Goal: Information Seeking & Learning: Learn about a topic

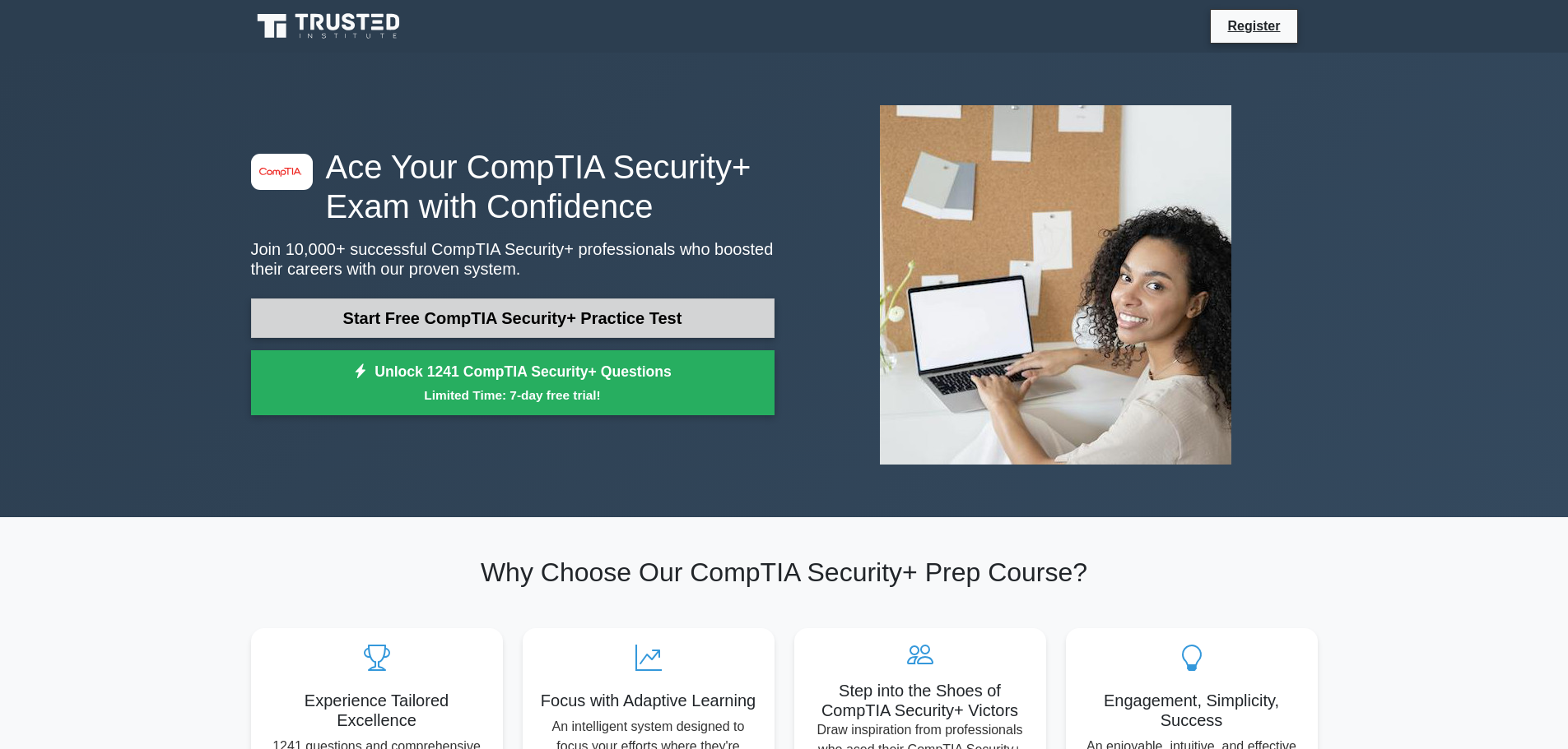
click at [633, 316] on link "Start Free CompTIA Security+ Practice Test" at bounding box center [513, 319] width 524 height 40
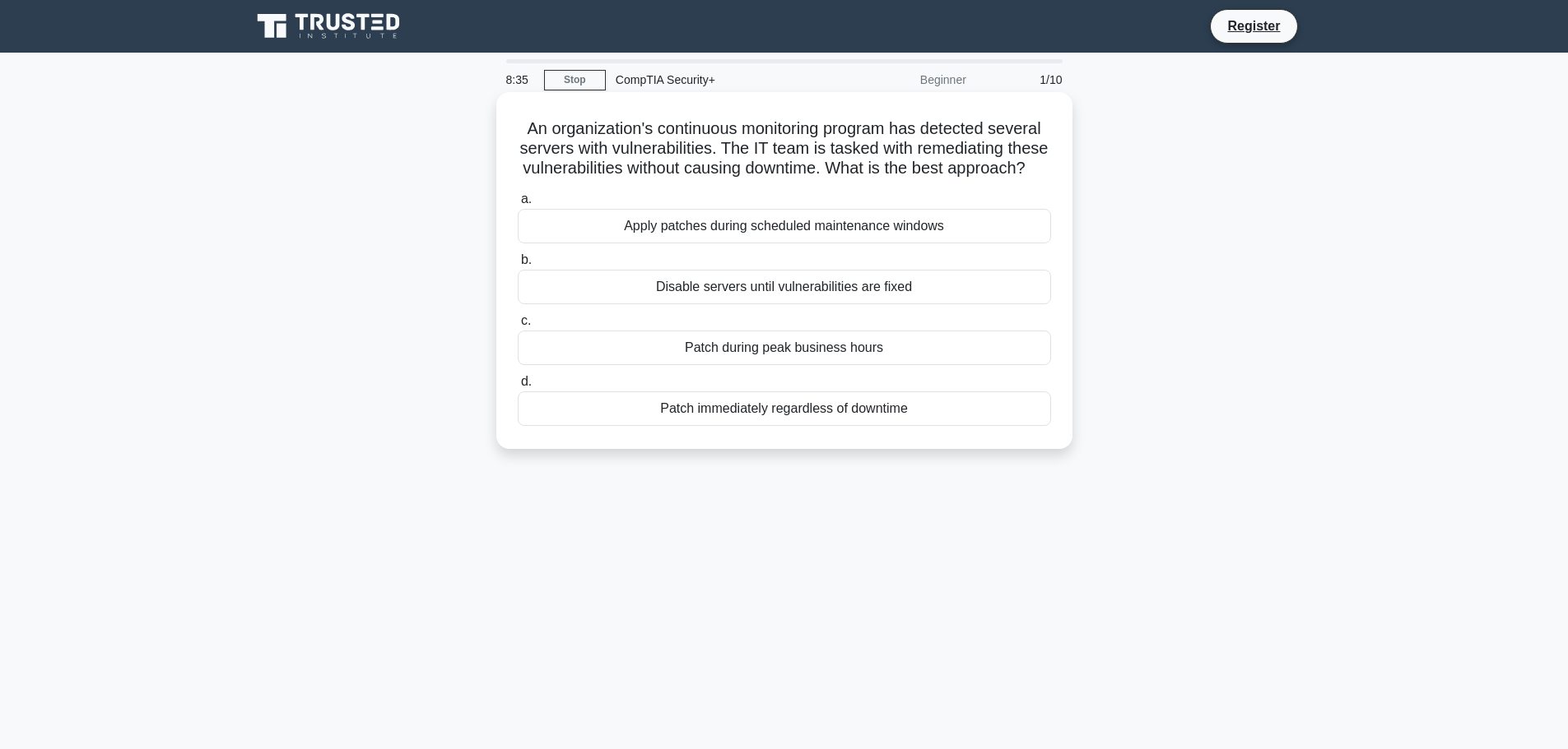
click at [820, 244] on div "Apply patches during scheduled maintenance windows" at bounding box center [784, 226] width 533 height 35
click at [518, 205] on input "a. Apply patches during scheduled maintenance windows" at bounding box center [518, 199] width 0 height 11
click at [940, 291] on div "Implement network quality of service (QoS) policies" at bounding box center [784, 287] width 533 height 35
click at [518, 266] on input "b. Implement network quality of service (QoS) policies" at bounding box center [518, 260] width 0 height 11
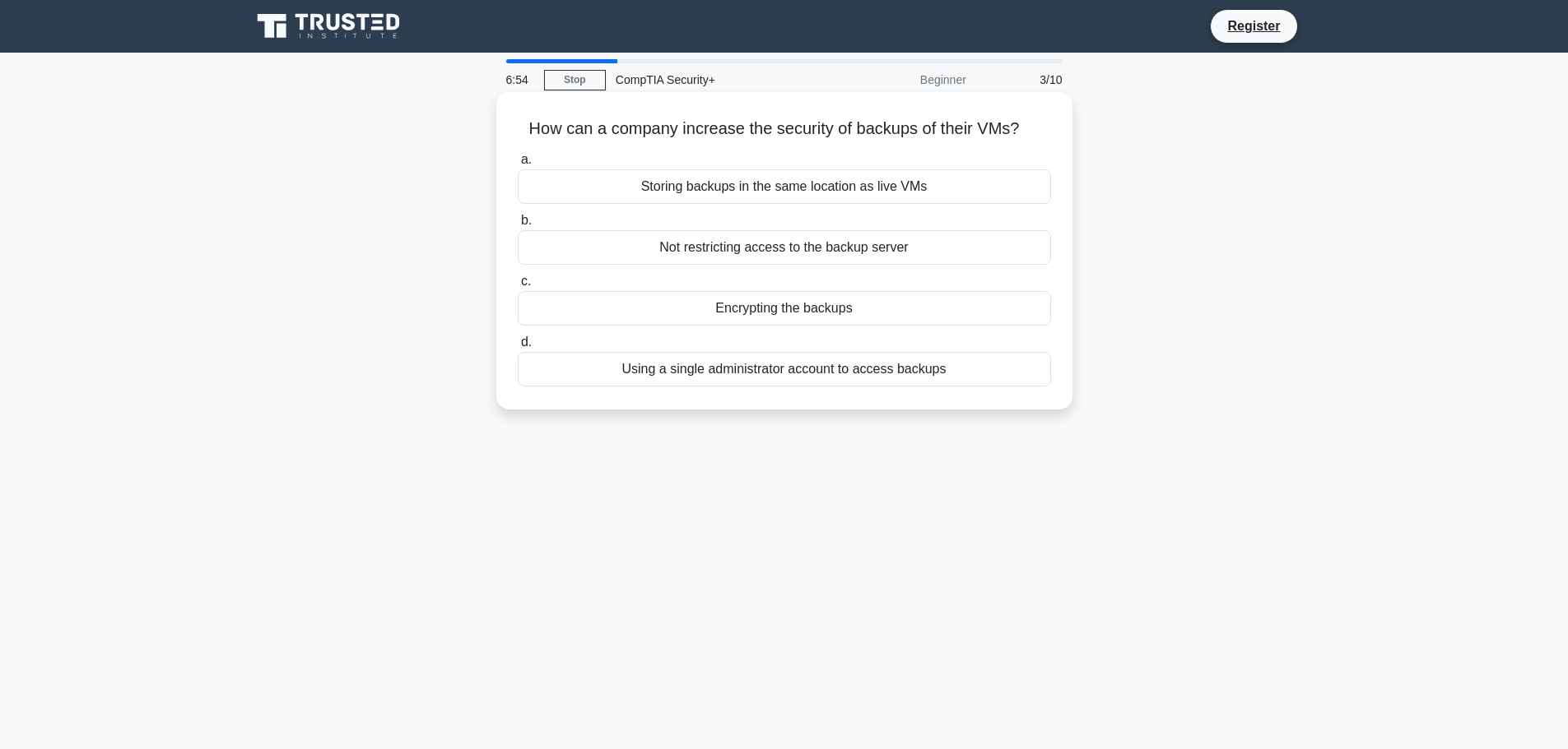
click at [770, 373] on div "Using a single administrator account to access backups" at bounding box center [784, 370] width 533 height 35
click at [518, 348] on input "d. Using a single administrator account to access backups" at bounding box center [518, 342] width 0 height 11
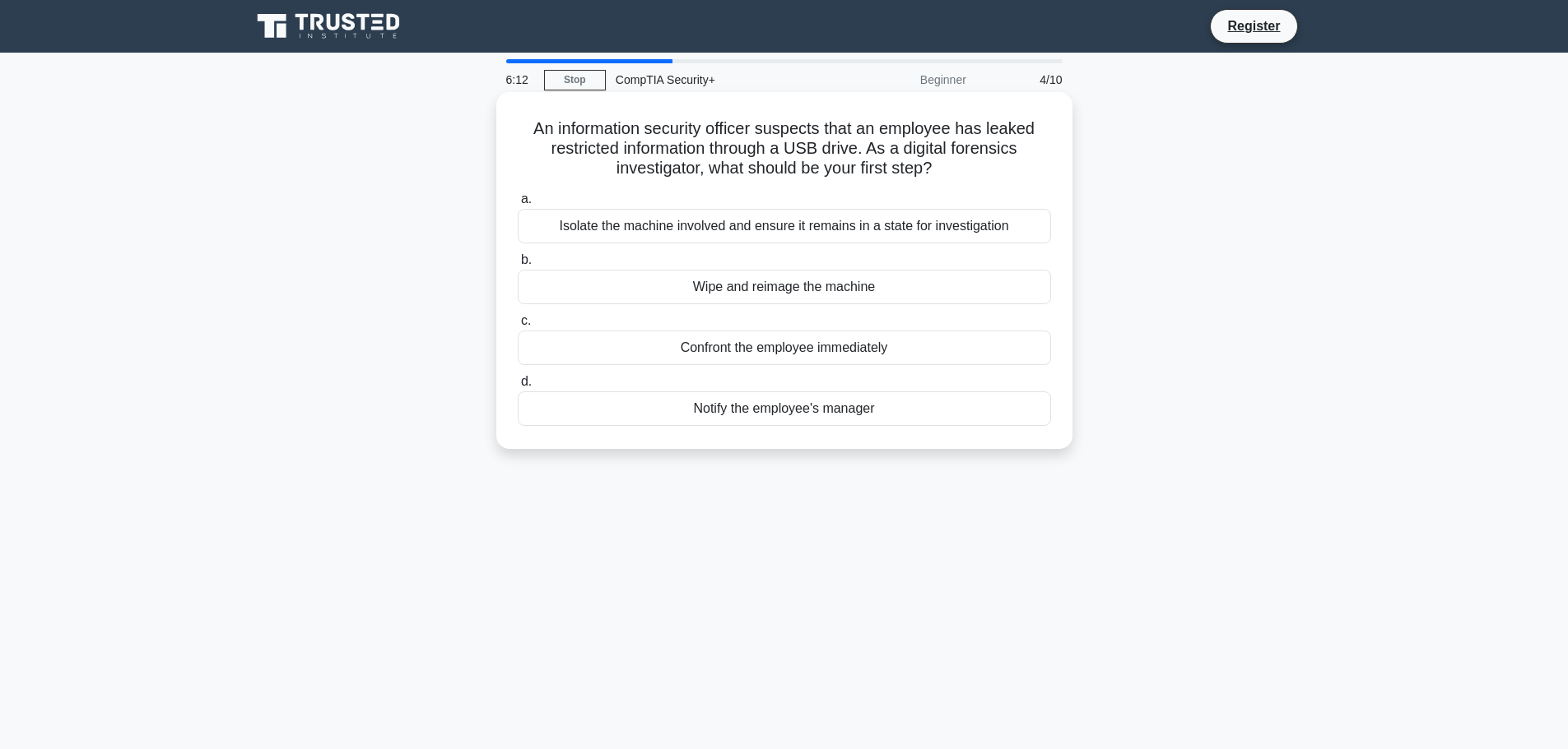
click at [866, 232] on div "Isolate the machine involved and ensure it remains in a state for investigation" at bounding box center [784, 226] width 533 height 35
click at [518, 205] on input "a. Isolate the machine involved and ensure it remains in a state for investigat…" at bounding box center [518, 199] width 0 height 11
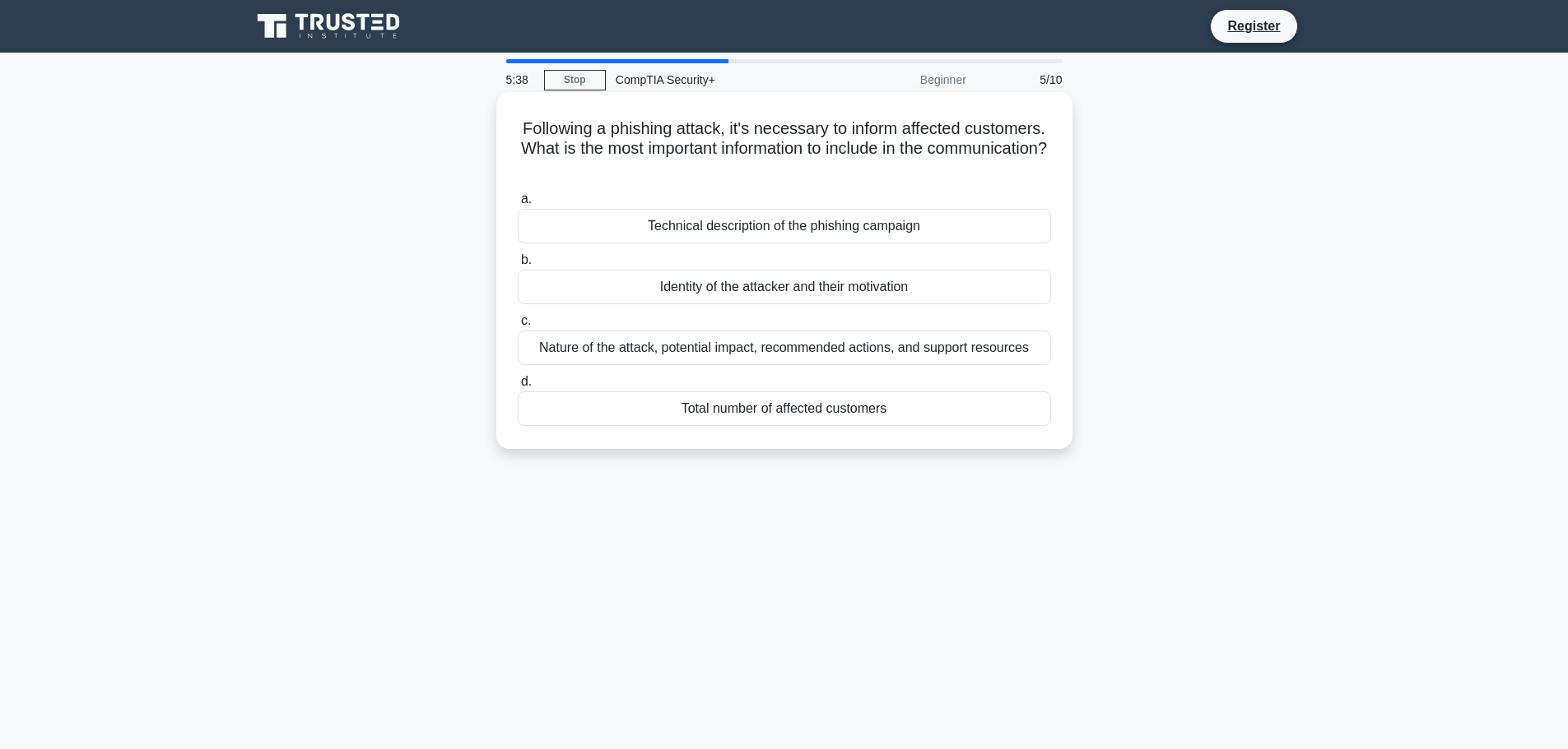
click at [961, 349] on div "Nature of the attack, potential impact, recommended actions, and support resour…" at bounding box center [784, 348] width 533 height 35
click at [518, 327] on input "c. Nature of the attack, potential impact, recommended actions, and support res…" at bounding box center [518, 321] width 0 height 11
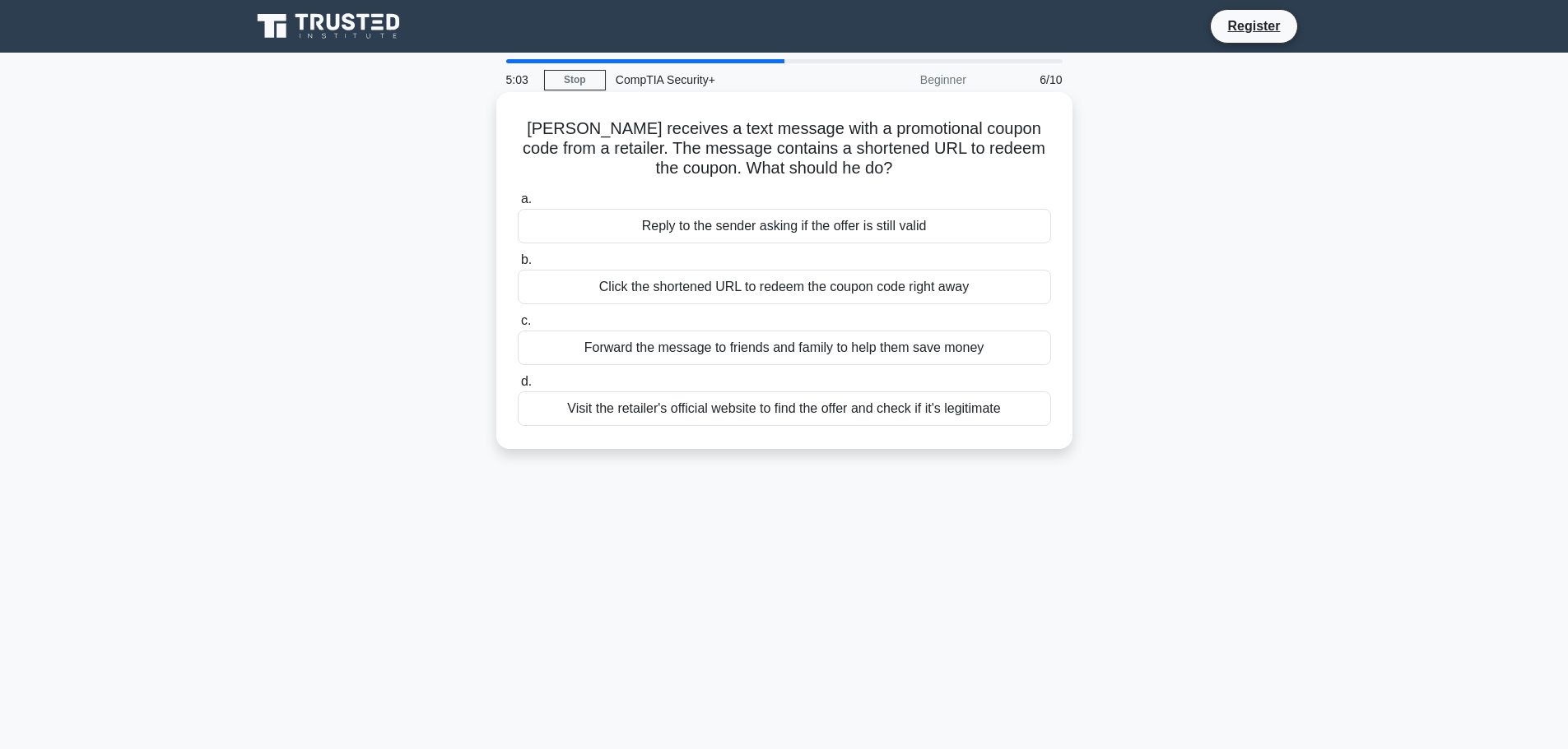
click at [974, 404] on div "Visit the retailer's official website to find the offer and check if it's legit…" at bounding box center [784, 409] width 533 height 35
click at [518, 388] on input "d. Visit the retailer's official website to find the offer and check if it's le…" at bounding box center [518, 382] width 0 height 11
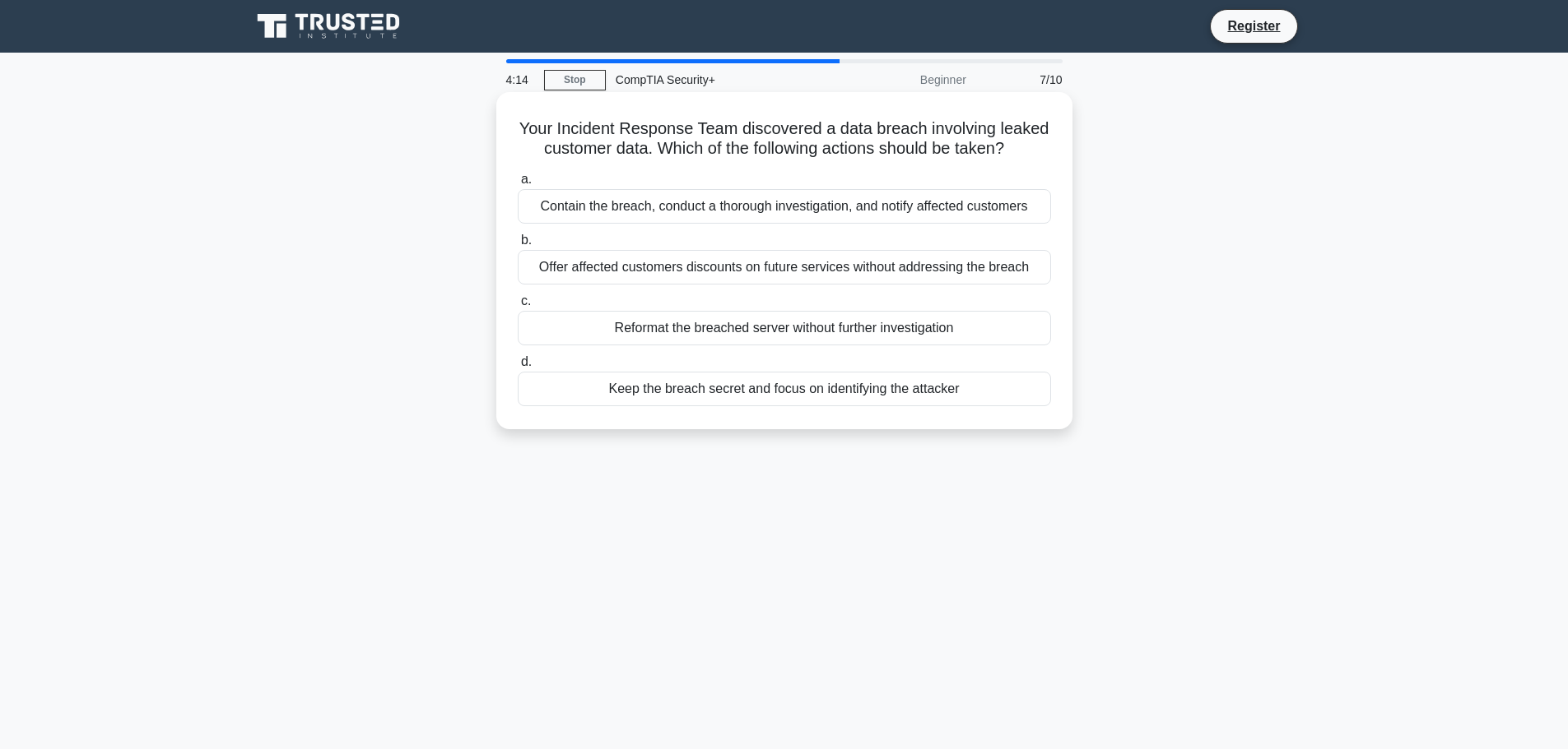
click at [786, 263] on div "Offer affected customers discounts on future services without addressing the br…" at bounding box center [784, 268] width 533 height 35
click at [518, 246] on input "b. Offer affected customers discounts on future services without addressing the…" at bounding box center [518, 240] width 0 height 11
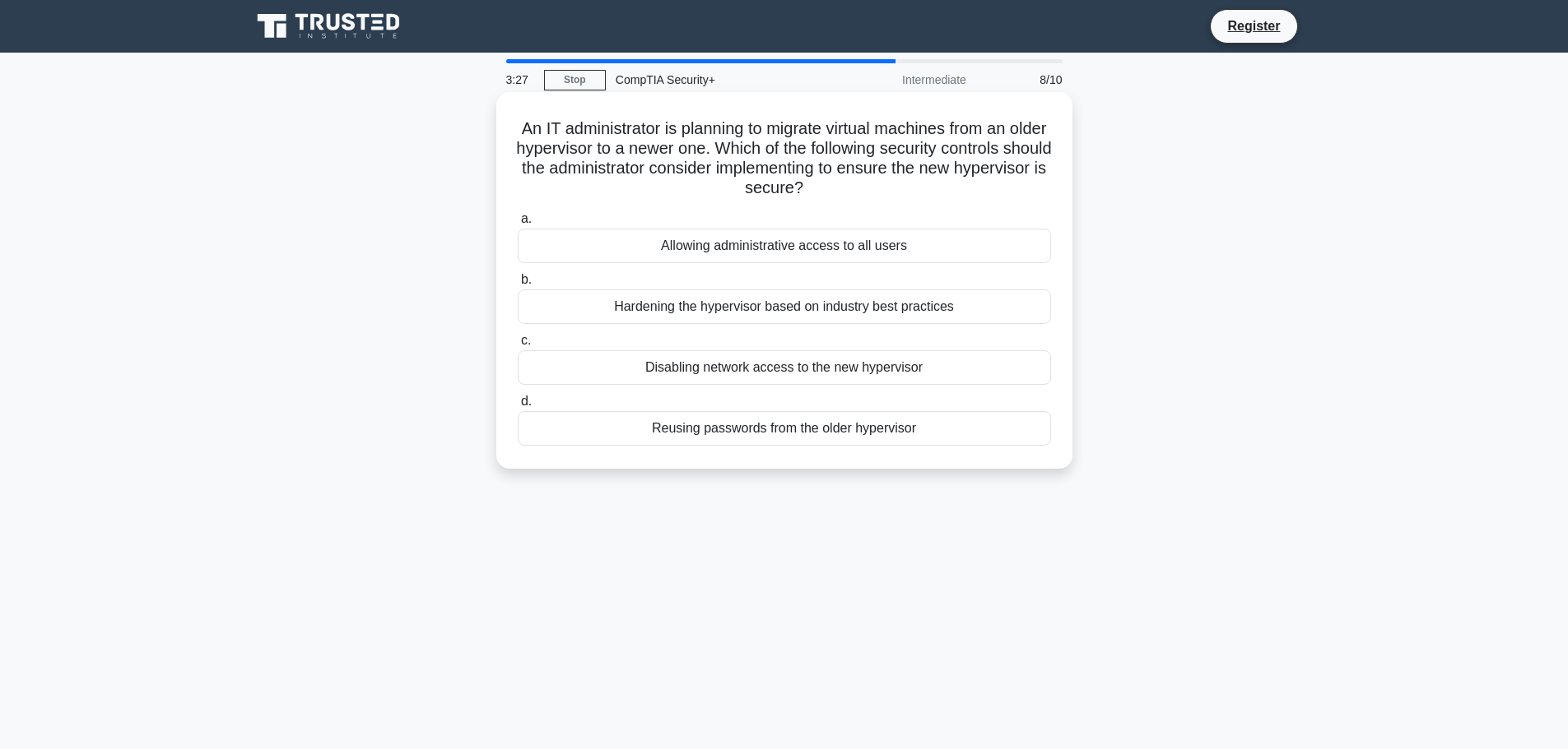
click at [971, 308] on div "Hardening the hypervisor based on industry best practices" at bounding box center [784, 307] width 533 height 35
click at [518, 286] on input "b. Hardening the hypervisor based on industry best practices" at bounding box center [518, 280] width 0 height 11
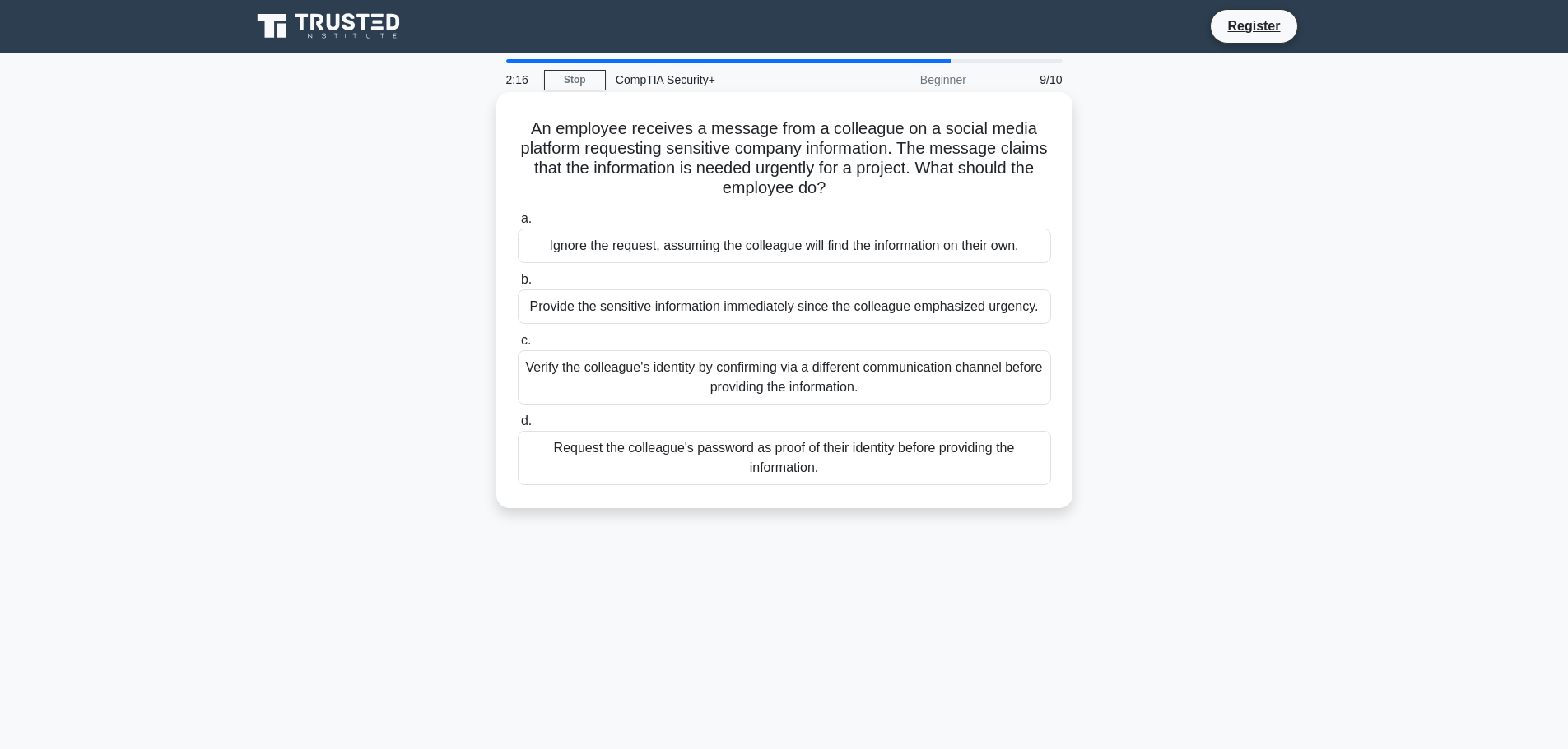
click at [829, 374] on div "Verify the colleague's identity by confirming via a different communication cha…" at bounding box center [784, 378] width 533 height 54
click at [518, 347] on input "c. Verify the colleague's identity by confirming via a different communication …" at bounding box center [518, 341] width 0 height 11
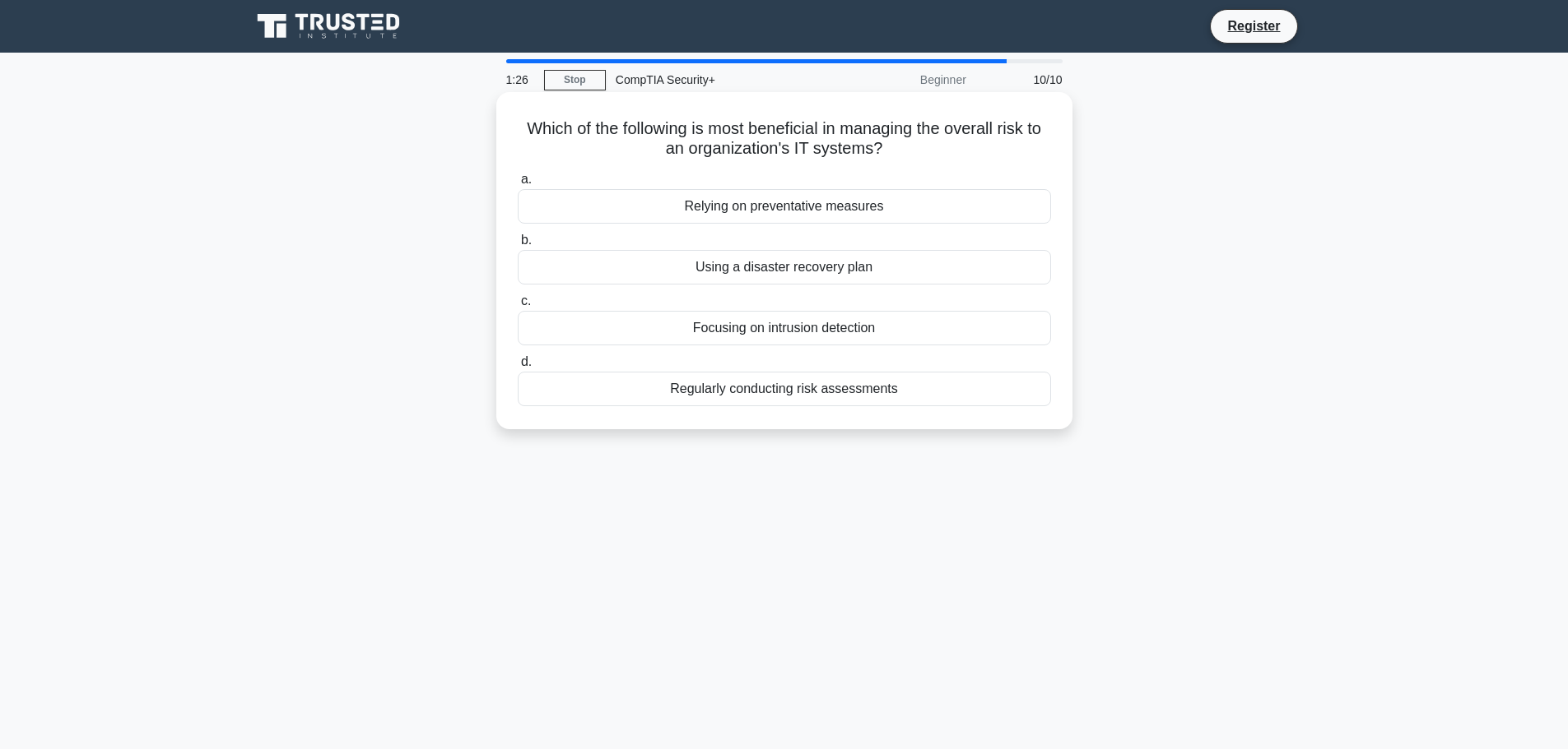
click at [844, 393] on div "Regularly conducting risk assessments" at bounding box center [784, 389] width 533 height 35
click at [518, 368] on input "d. Regularly conducting risk assessments" at bounding box center [518, 362] width 0 height 11
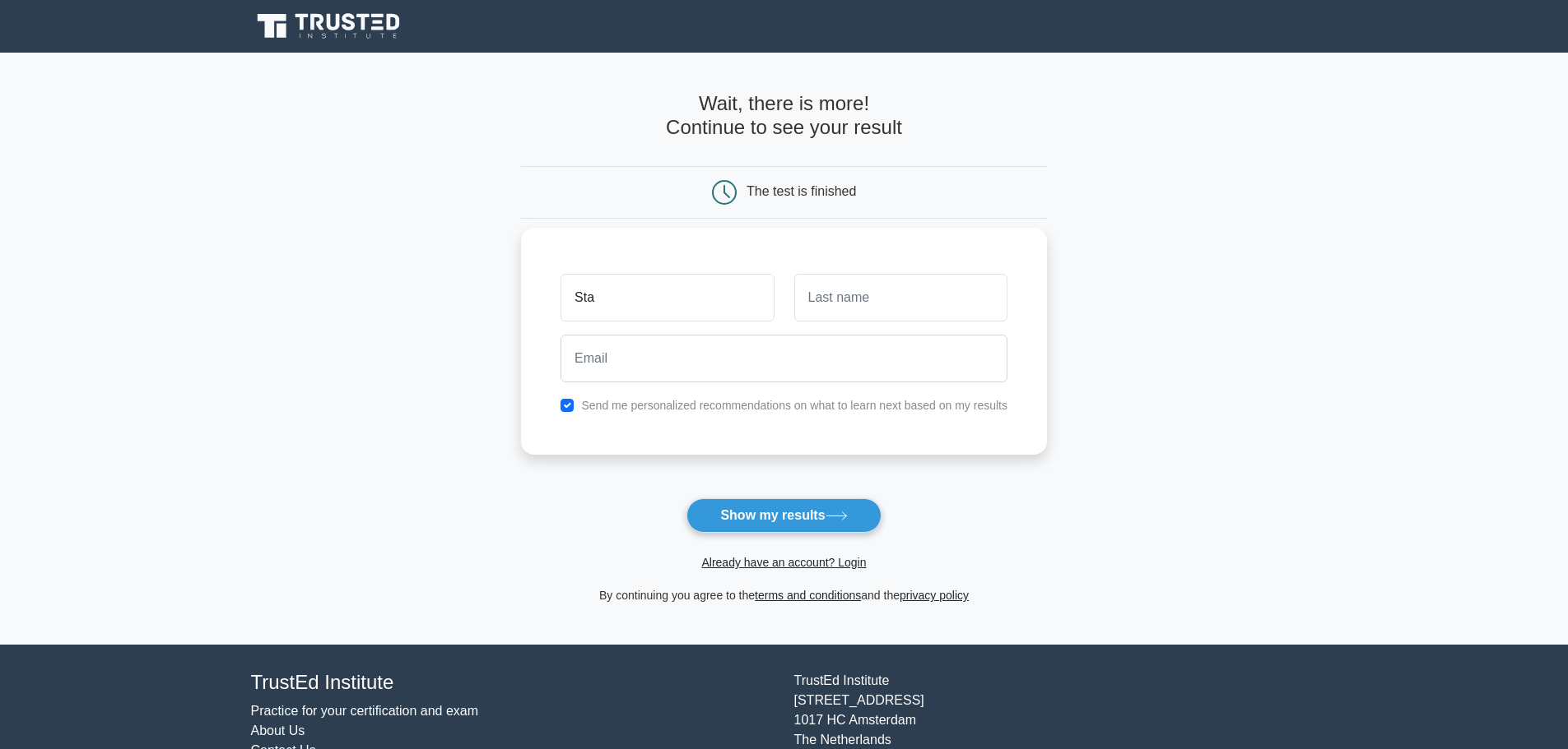
type input "[PERSON_NAME]"
click at [870, 300] on input "text" at bounding box center [900, 298] width 213 height 48
type input "Avramov"
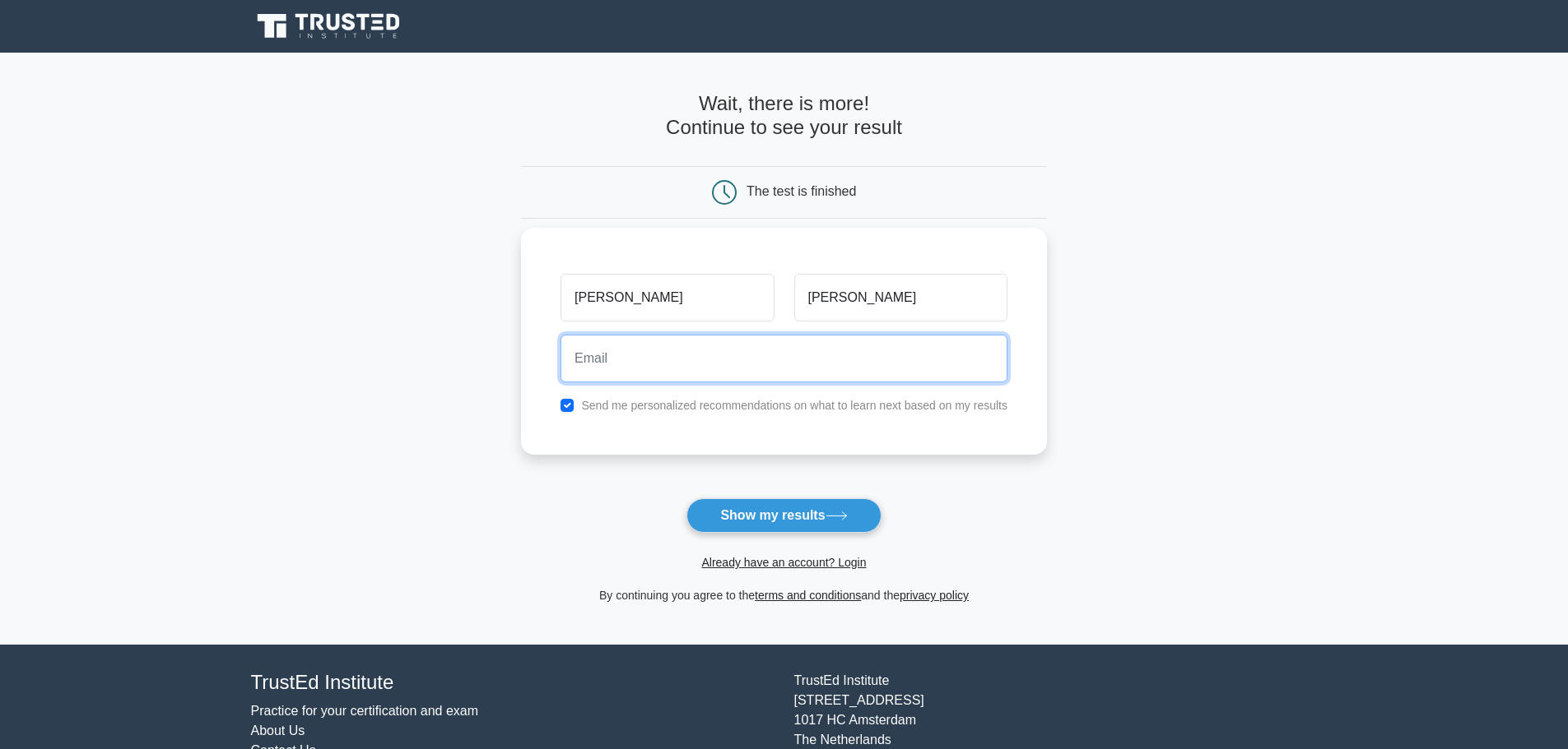
click at [819, 364] on input "email" at bounding box center [783, 359] width 447 height 48
type input "stanavr@yahoo.ie"
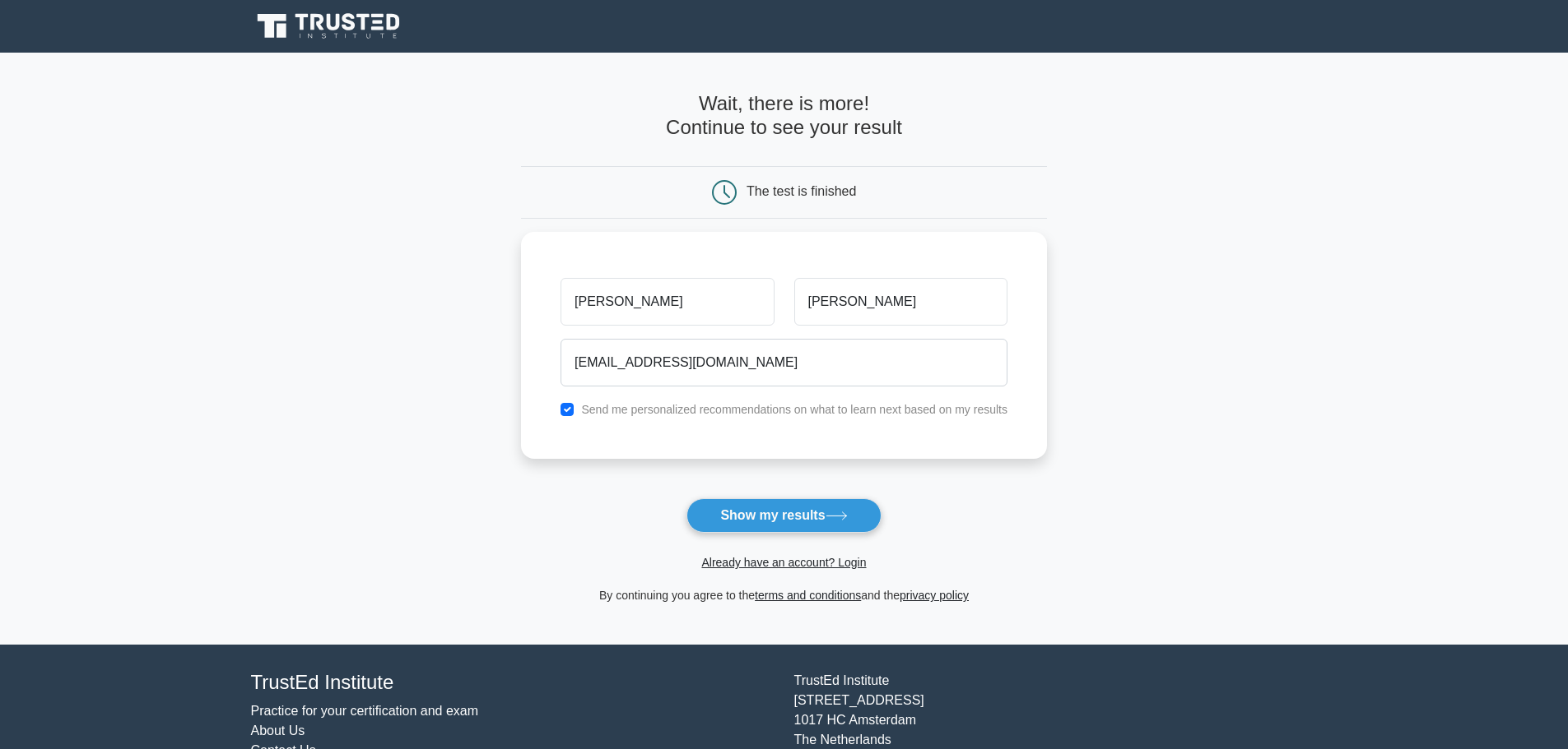
click at [806, 514] on button "Show my results" at bounding box center [783, 516] width 194 height 35
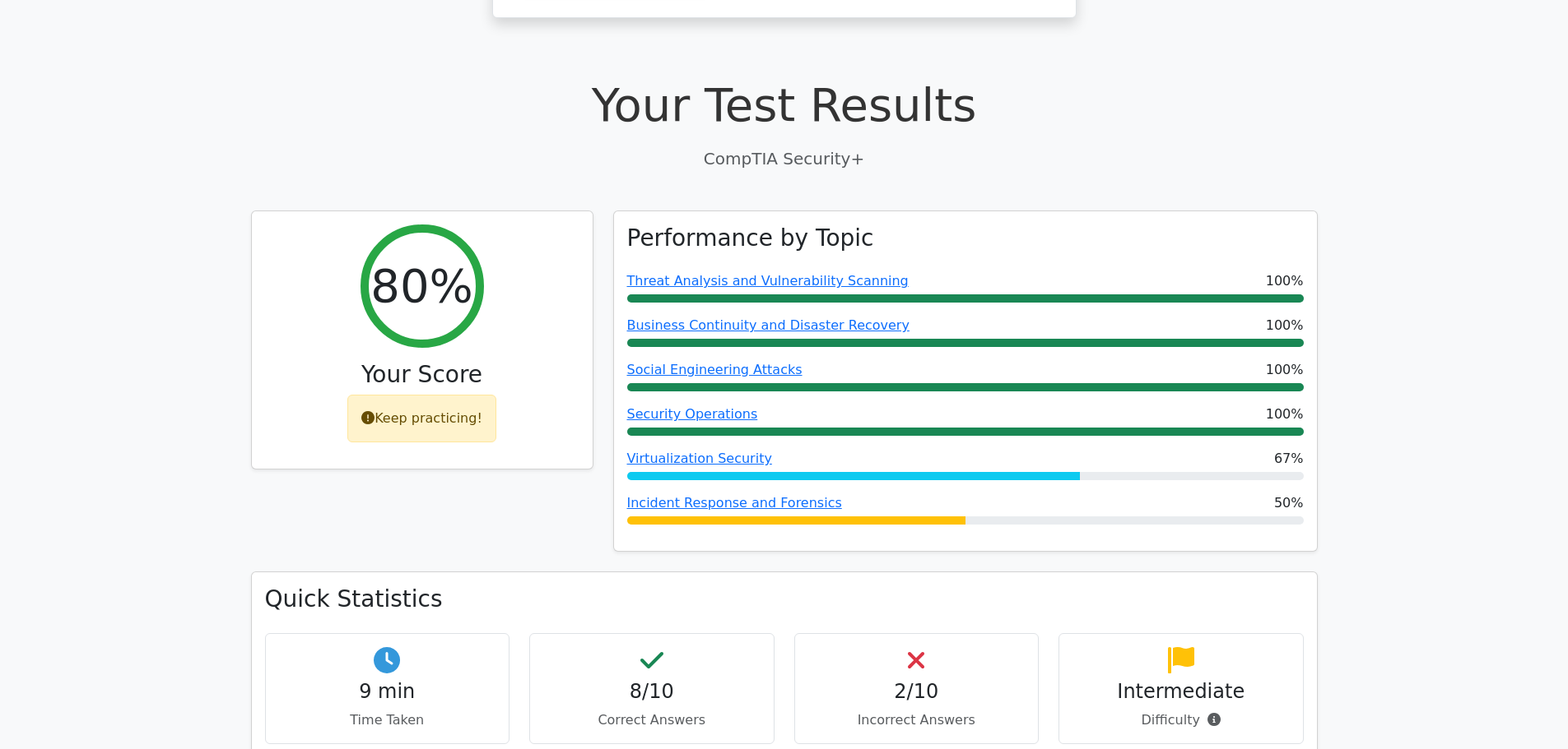
scroll to position [494, 0]
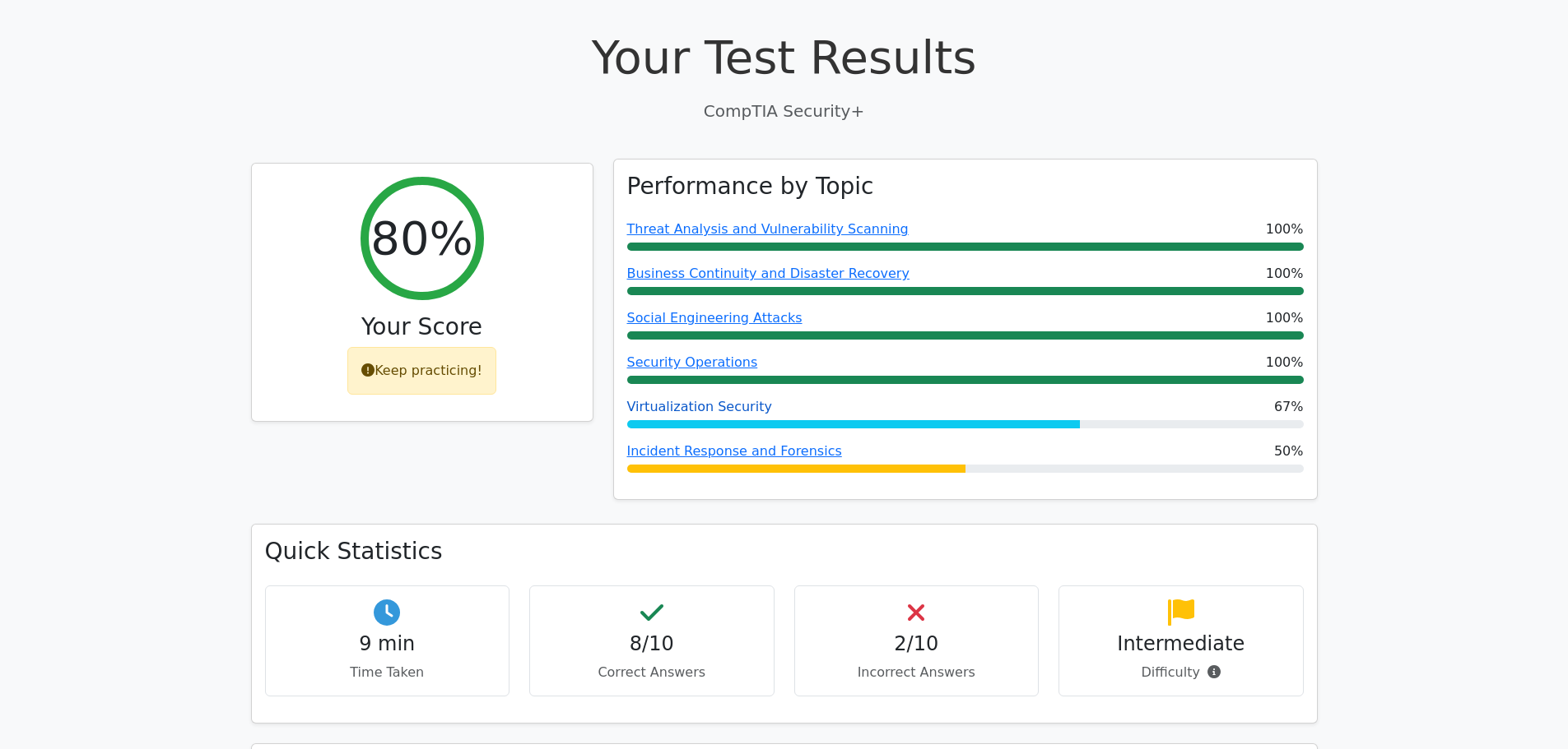
click at [698, 399] on link "Virtualization Security" at bounding box center [699, 407] width 145 height 16
click at [704, 444] on link "Incident Response and Forensics" at bounding box center [734, 451] width 215 height 16
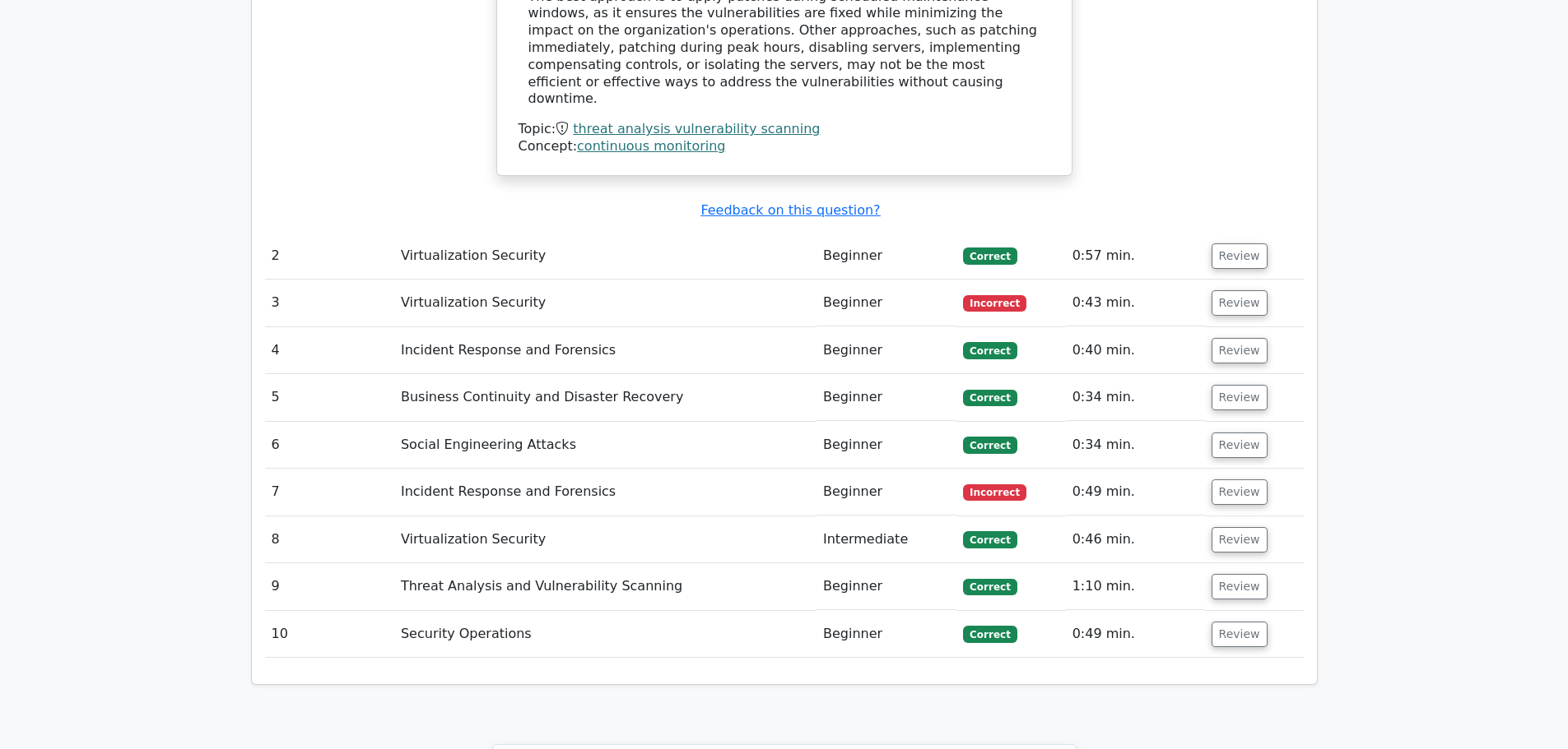
scroll to position [1891, 0]
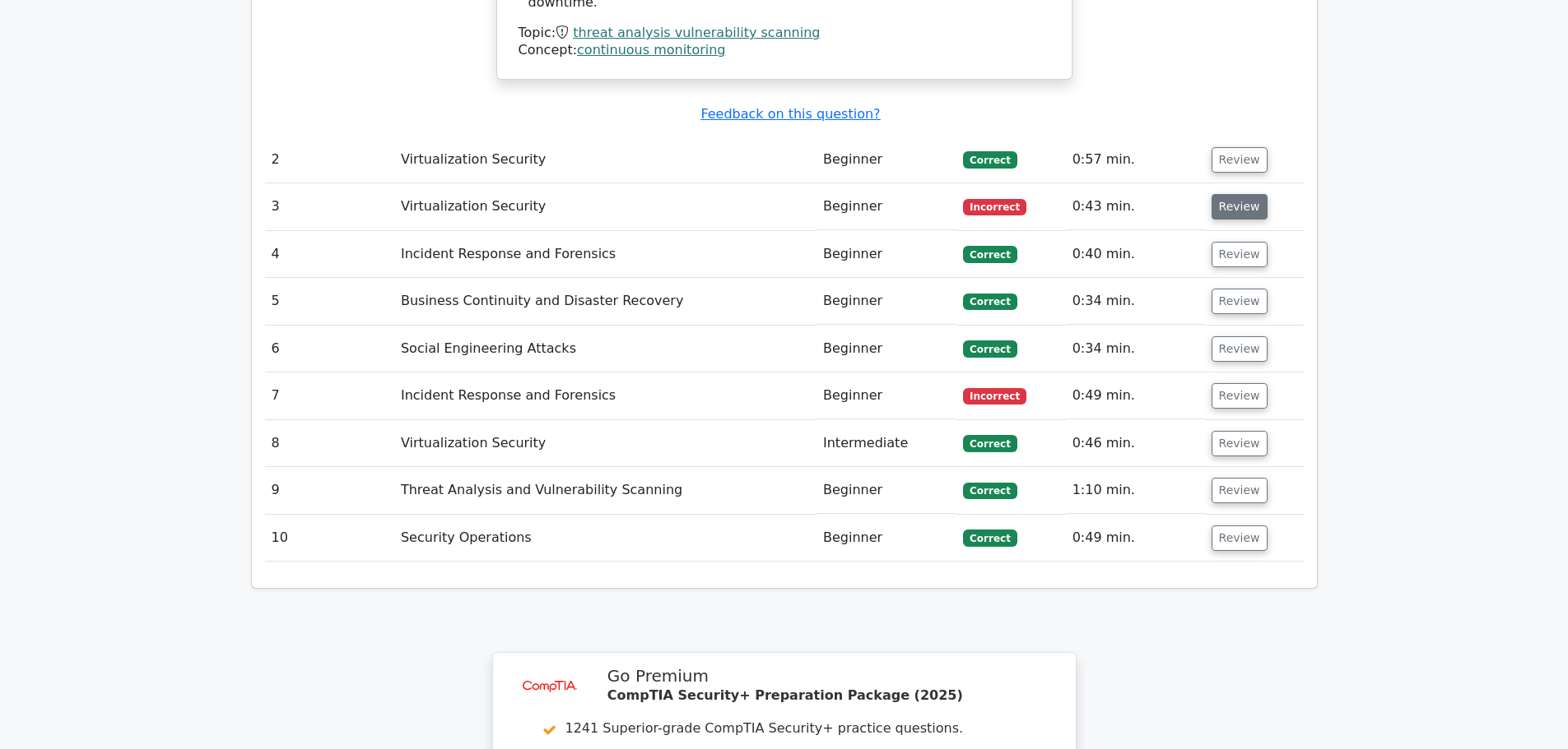
click at [1234, 194] on button "Review" at bounding box center [1239, 207] width 56 height 26
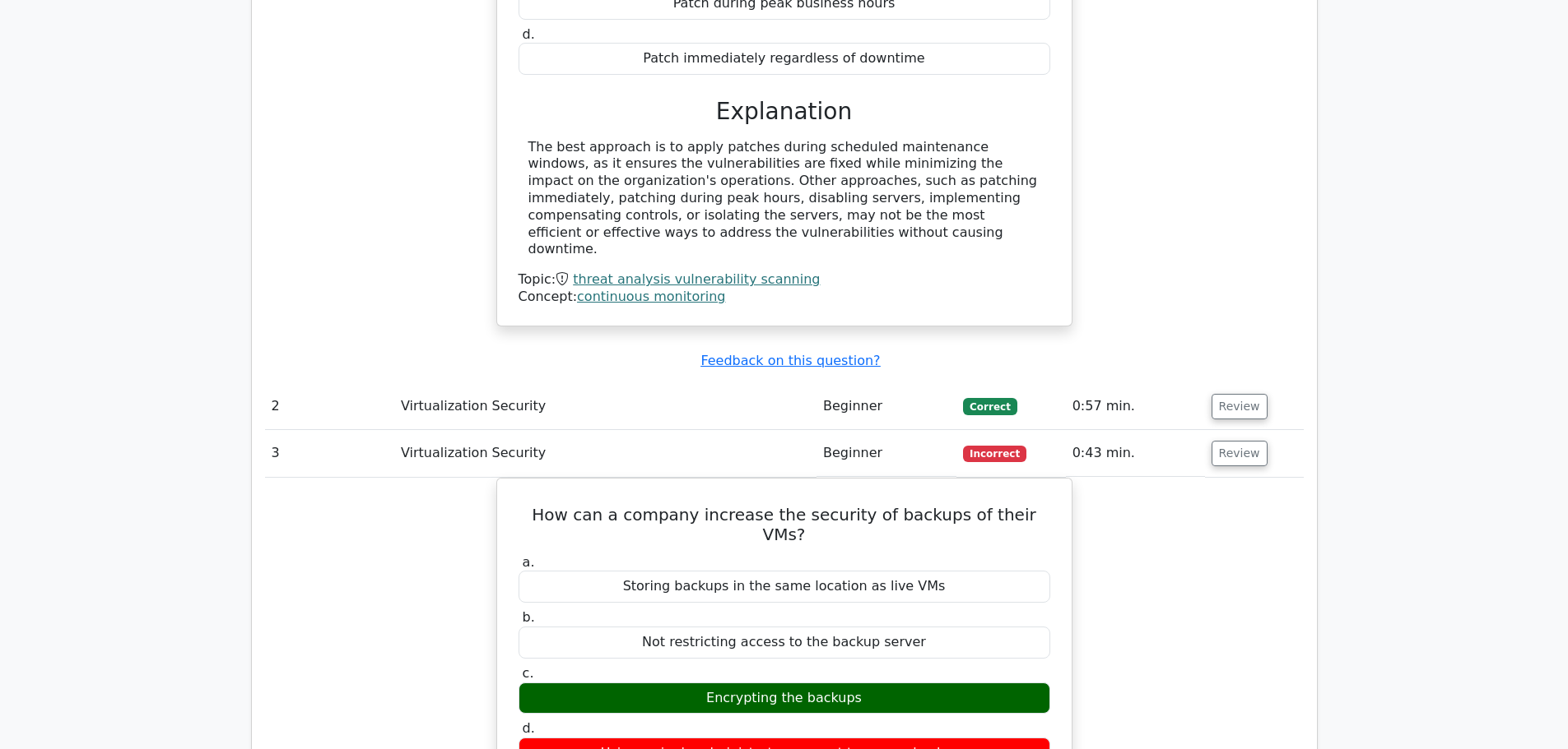
scroll to position [1563, 0]
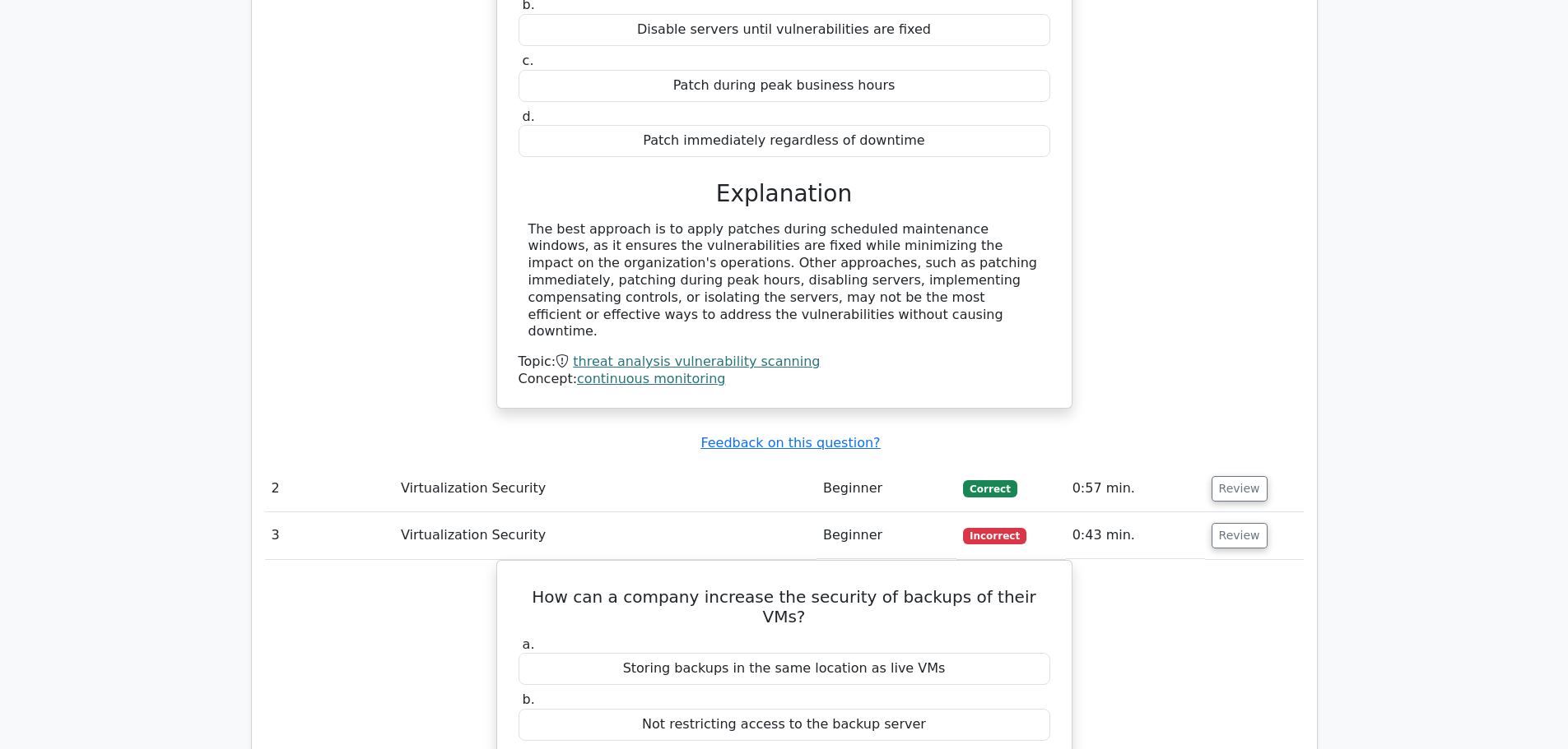
click at [282, 208] on div "An organization's continuous monitoring program has detected several servers wi…" at bounding box center [784, 127] width 1038 height 602
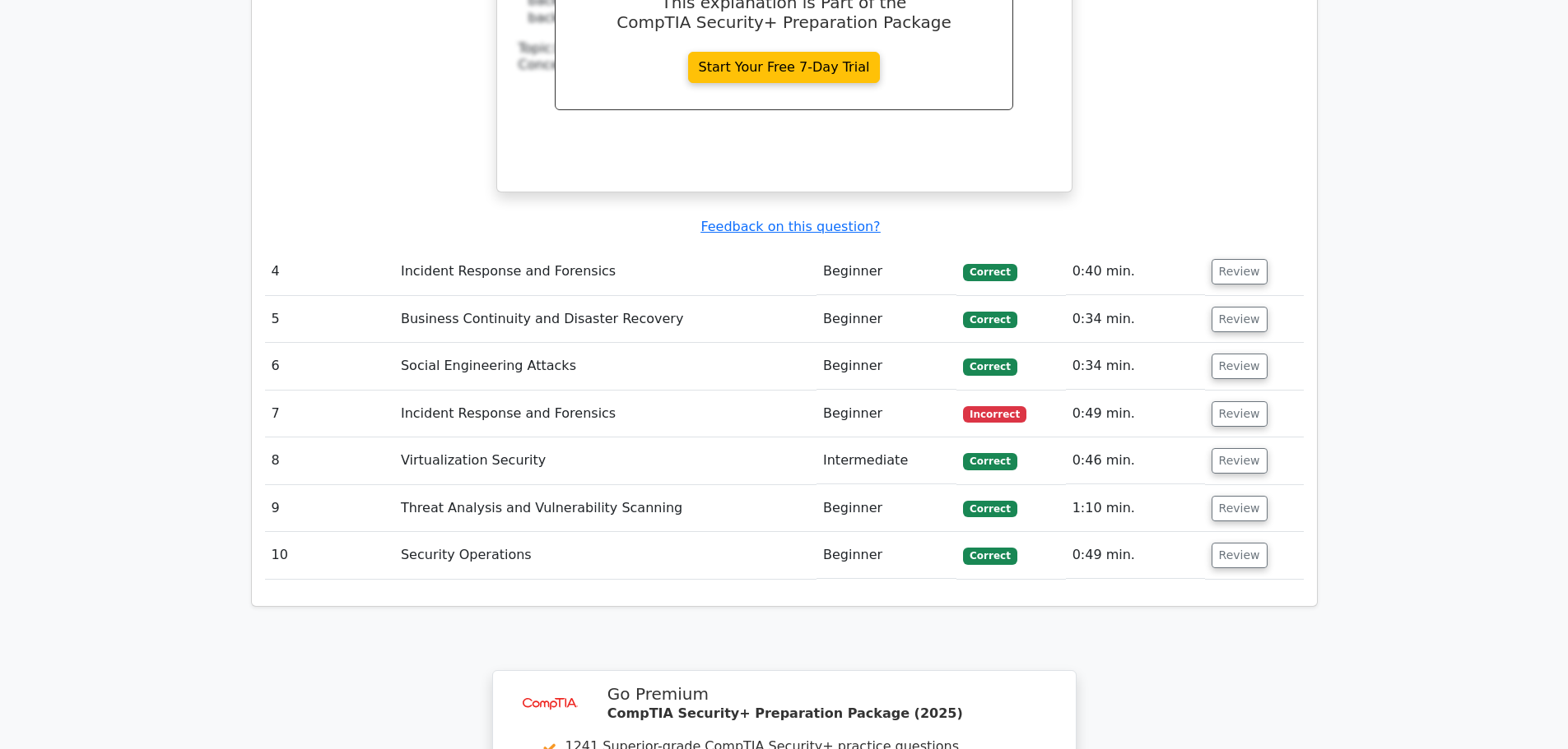
scroll to position [2550, 0]
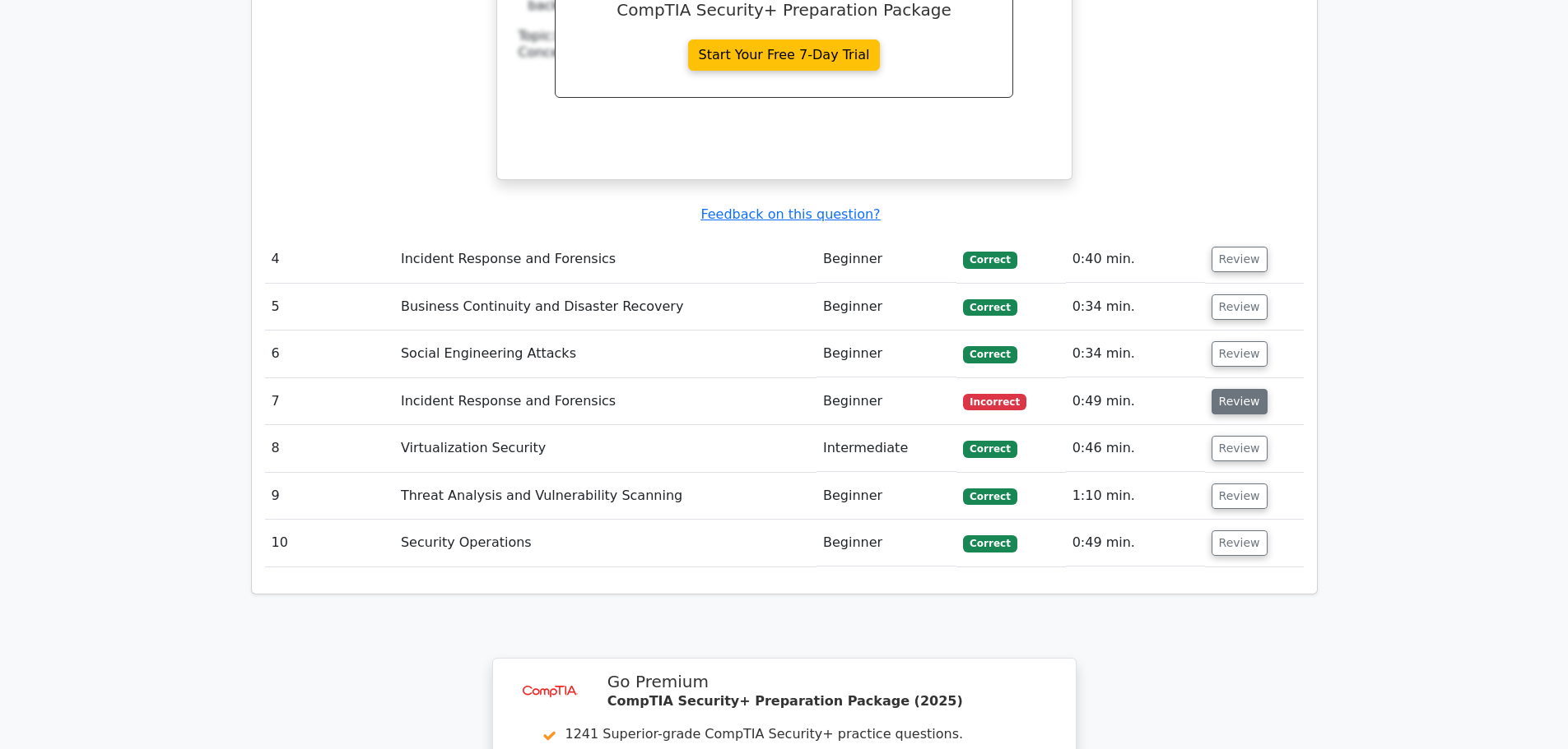
click at [1237, 389] on button "Review" at bounding box center [1239, 402] width 56 height 26
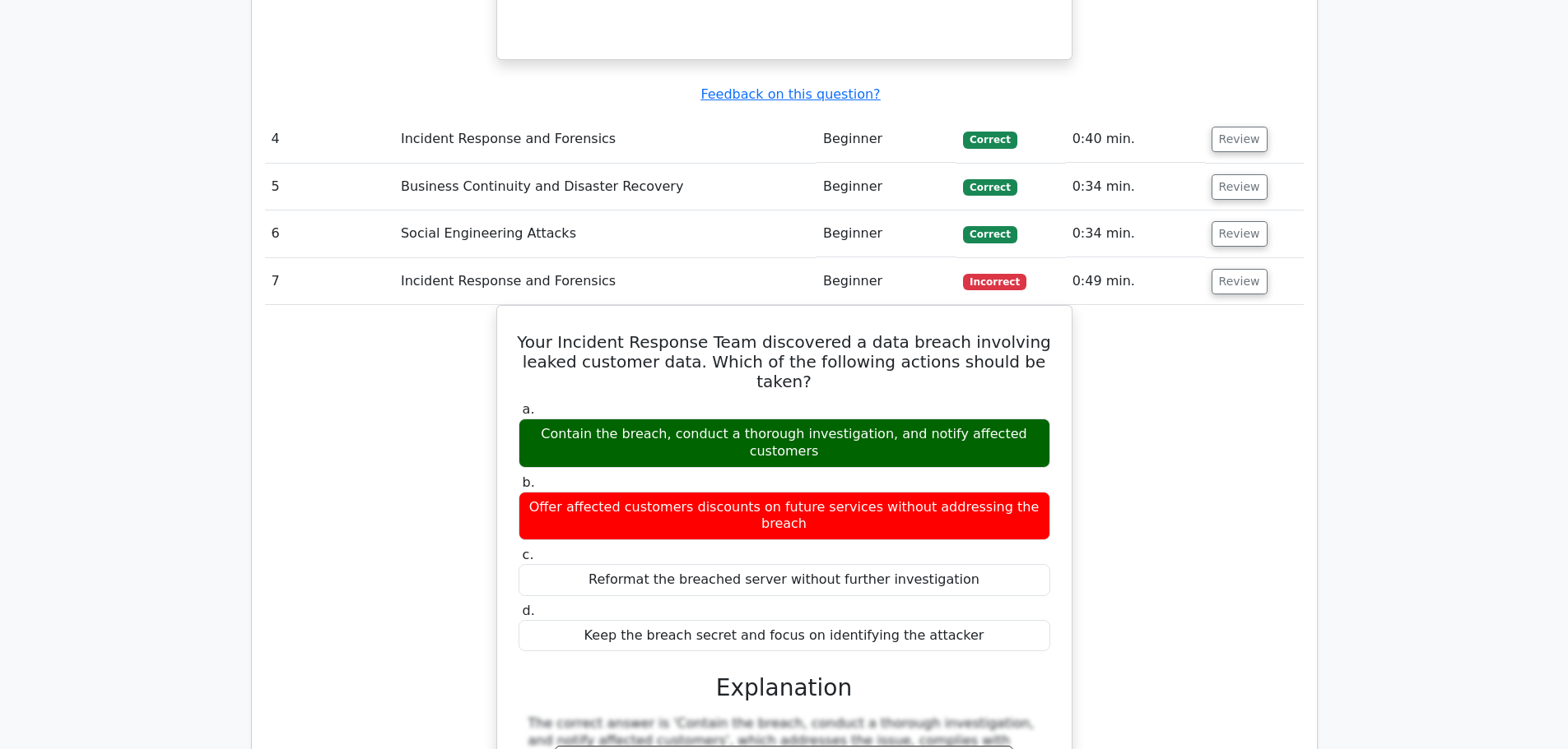
scroll to position [2632, 0]
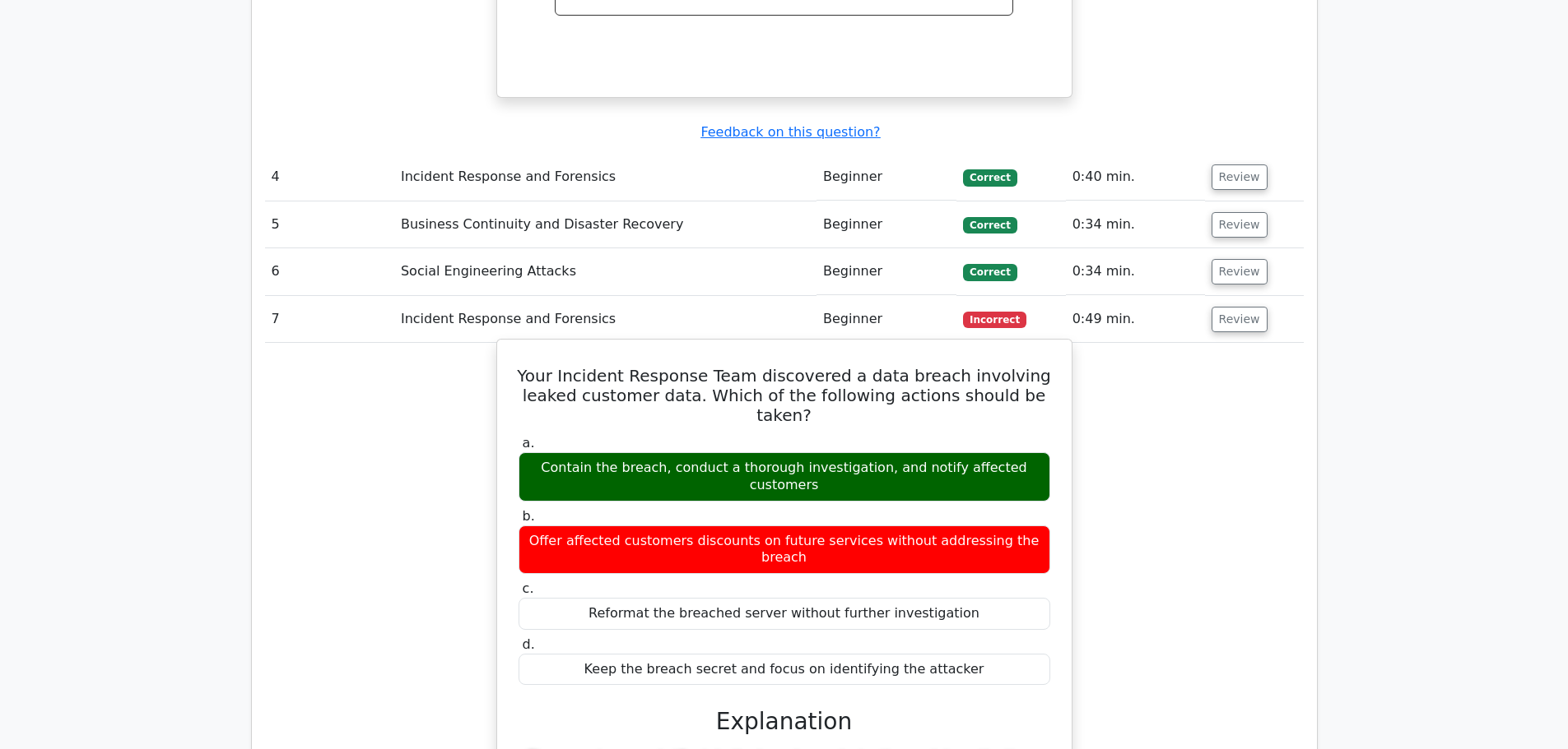
click at [758, 453] on div "Contain the breach, conduct a thorough investigation, and notify affected custo…" at bounding box center [784, 477] width 531 height 49
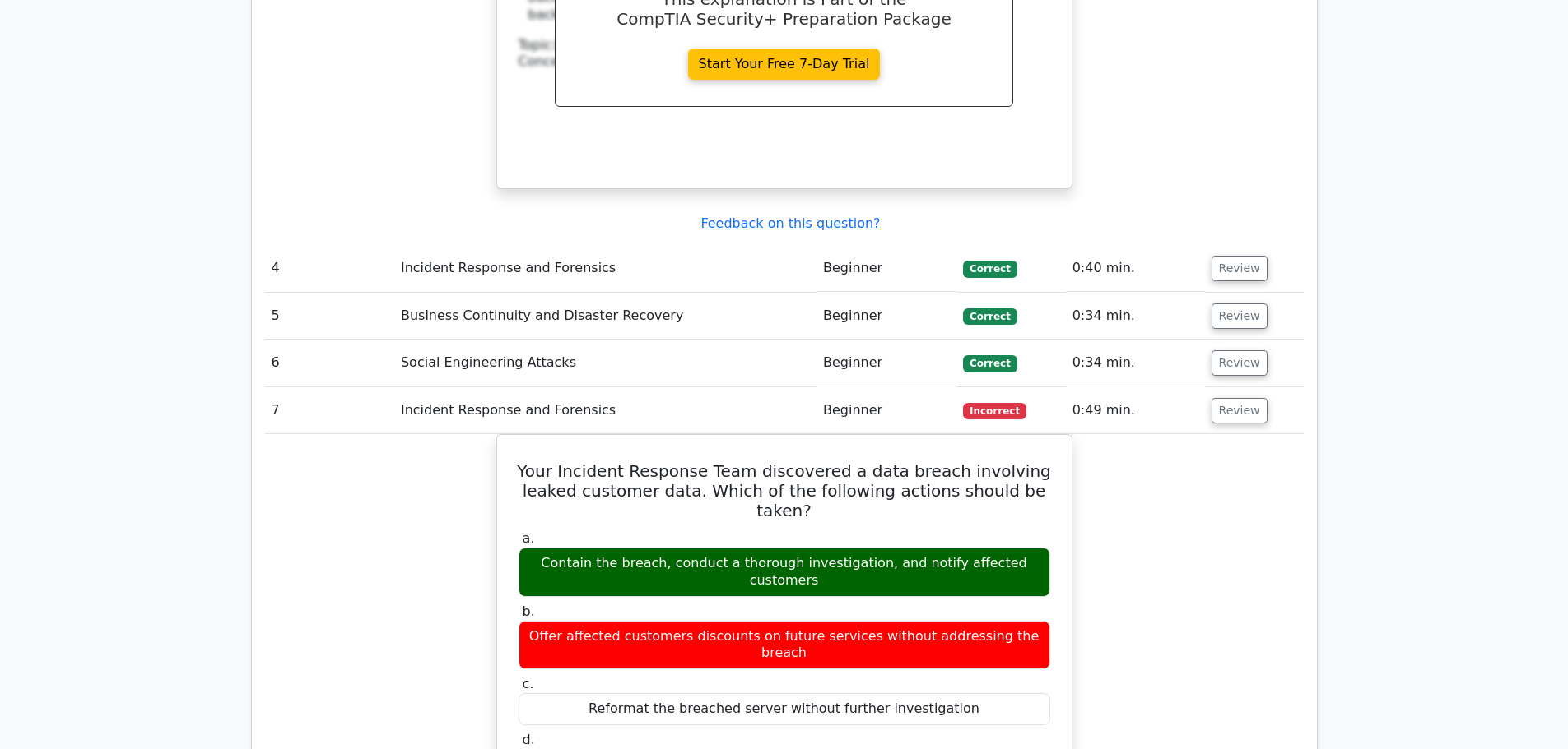
scroll to position [2385, 0]
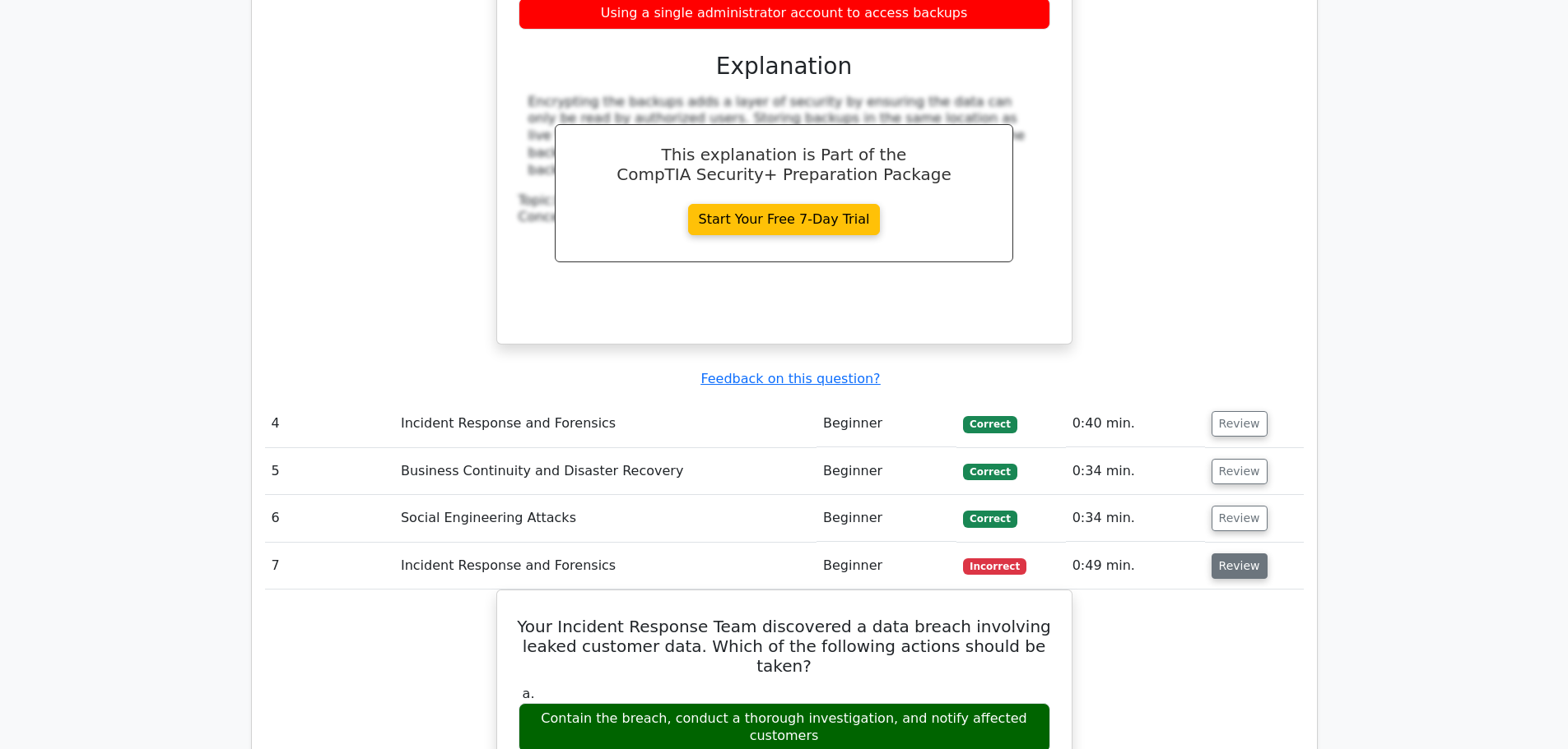
click at [1234, 553] on button "Review" at bounding box center [1239, 565] width 56 height 26
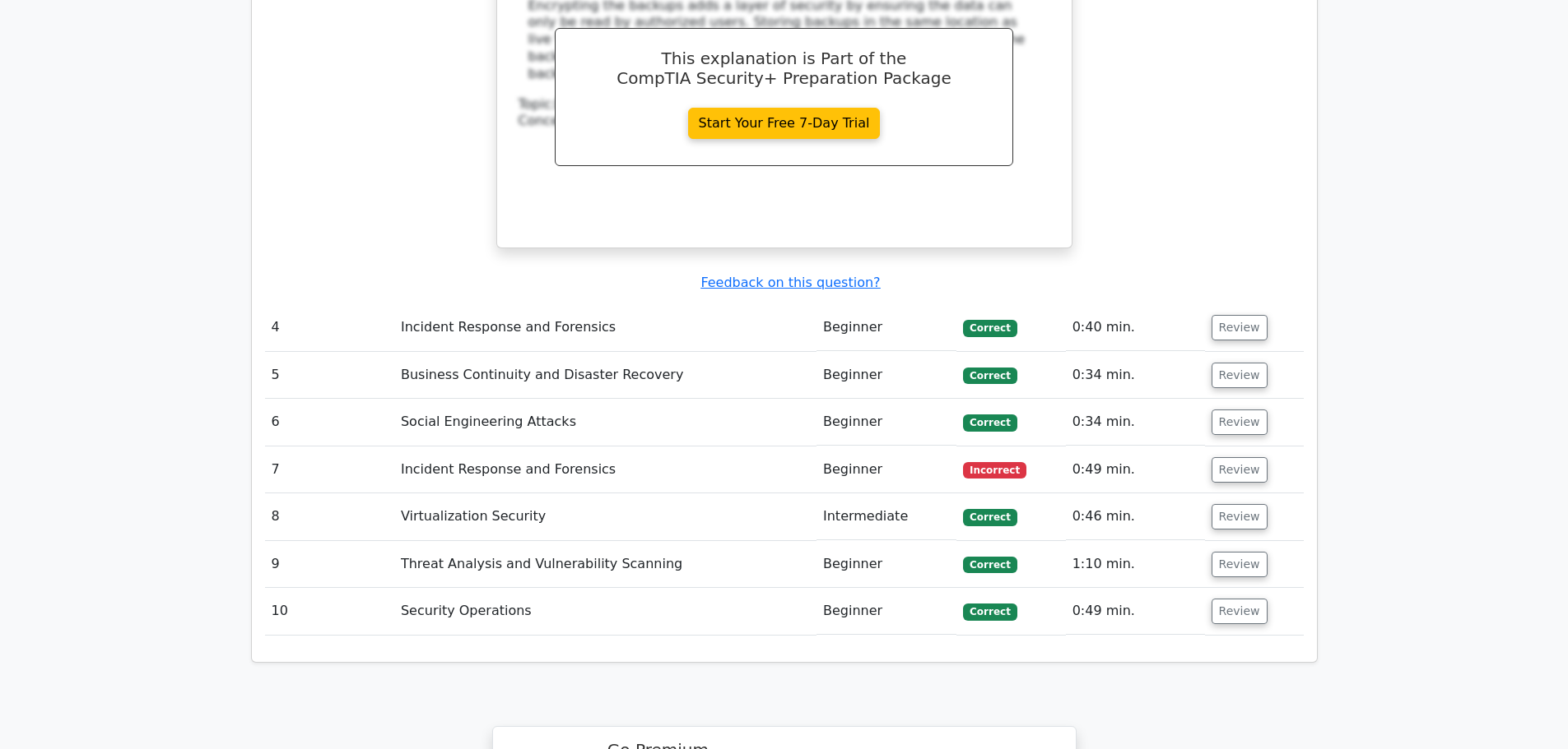
scroll to position [2550, 0]
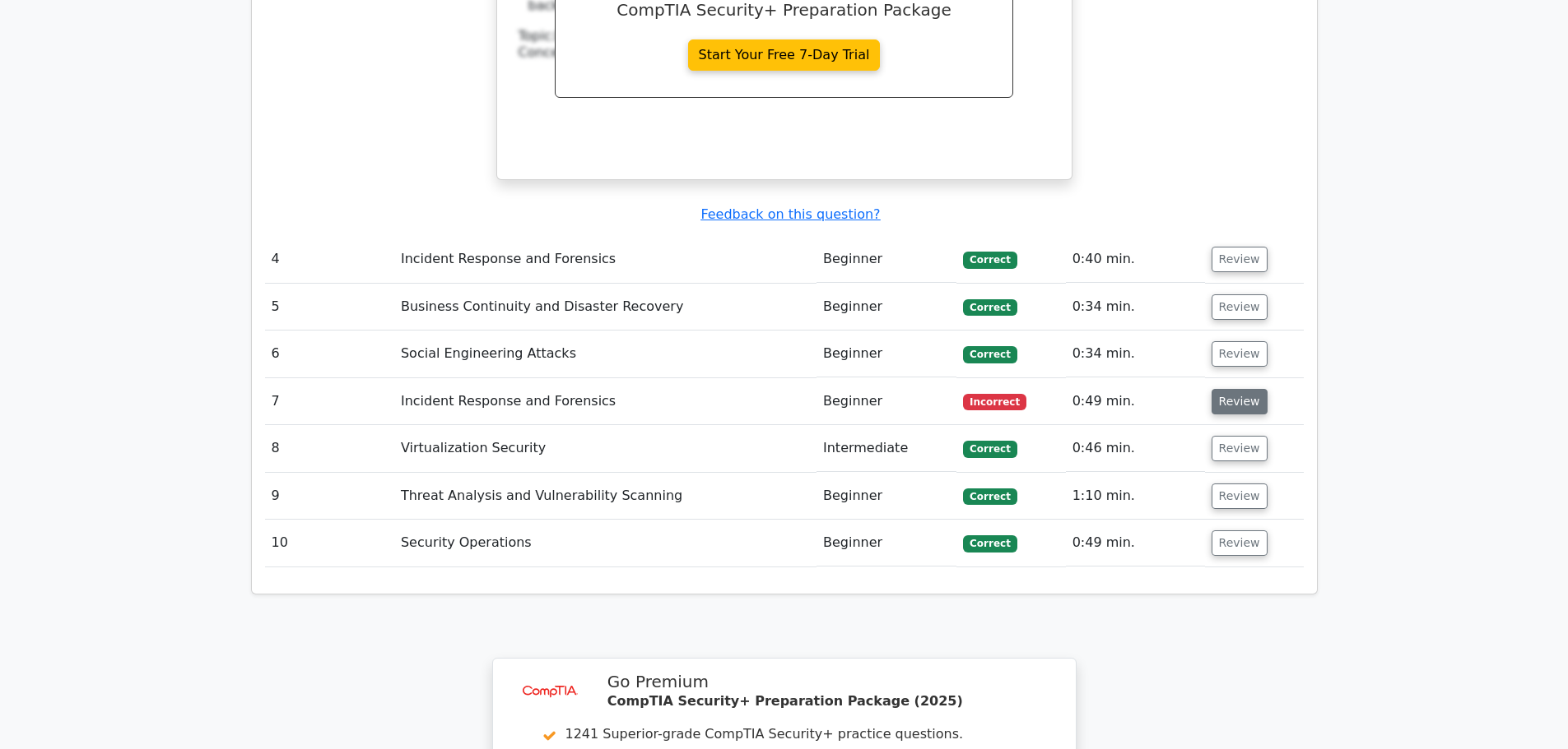
click at [1234, 389] on button "Review" at bounding box center [1239, 402] width 56 height 26
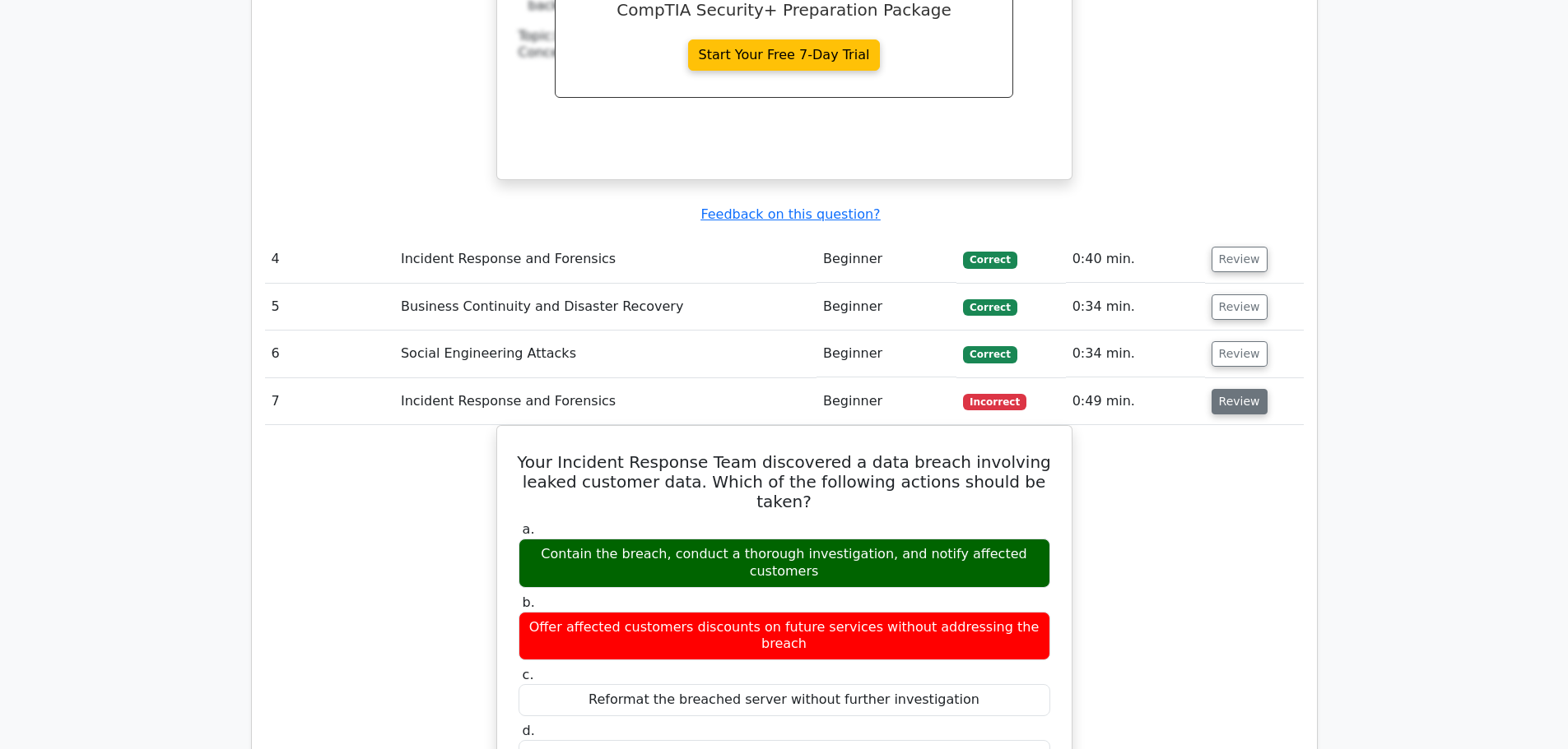
click at [1232, 389] on button "Review" at bounding box center [1239, 402] width 56 height 26
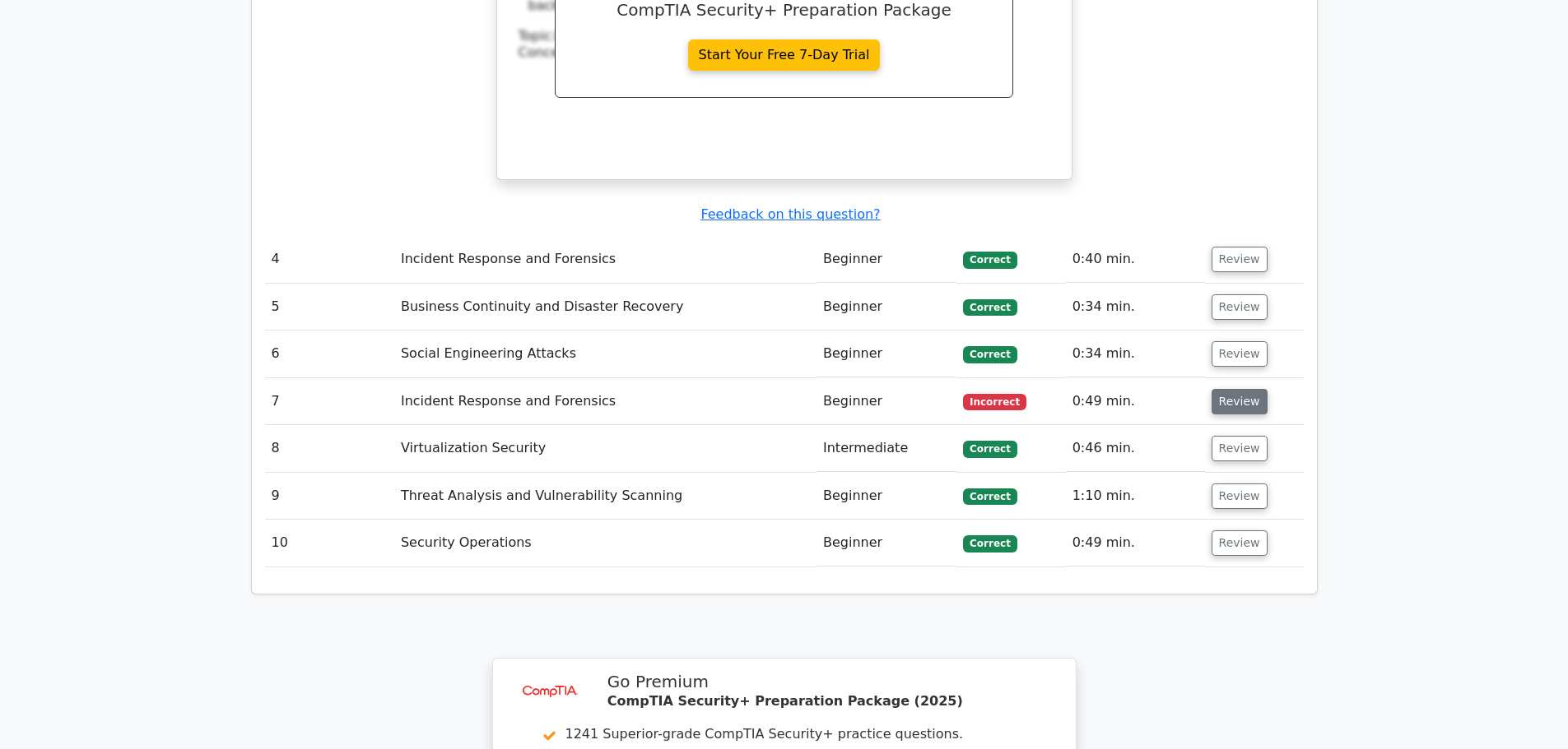
click at [1232, 389] on button "Review" at bounding box center [1239, 402] width 56 height 26
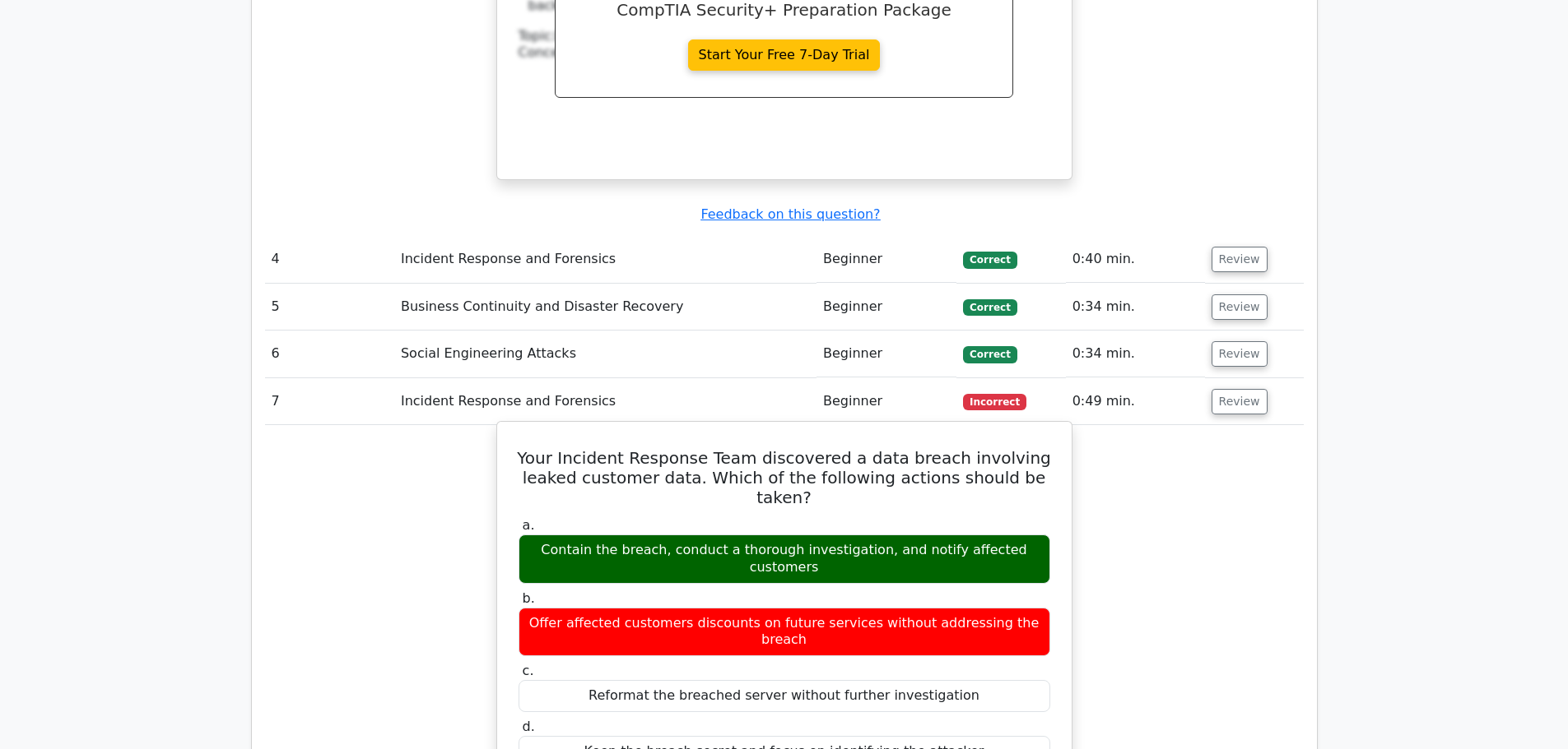
click at [885, 534] on div "Contain the breach, conduct a thorough investigation, and notify affected custo…" at bounding box center [784, 559] width 531 height 49
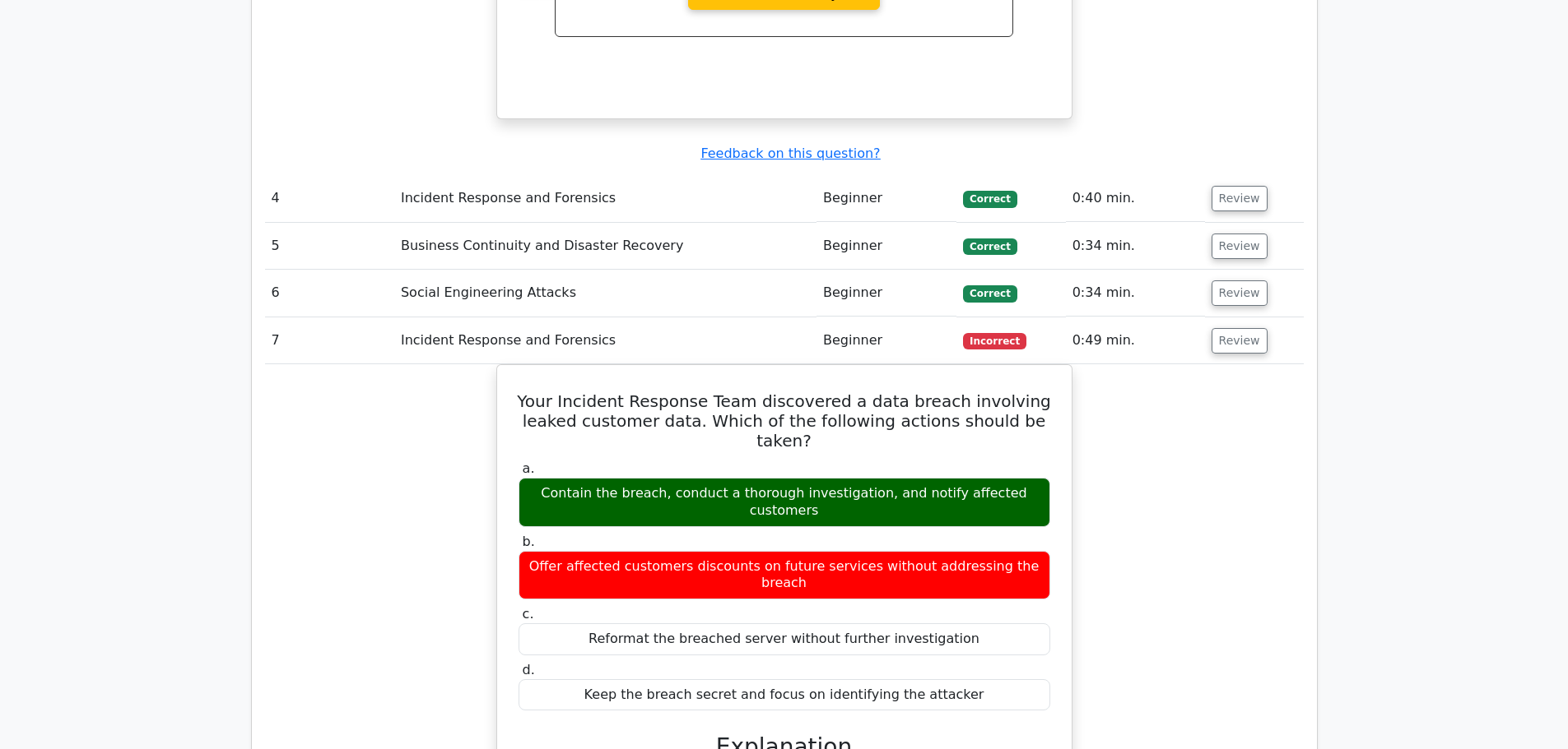
scroll to position [2632, 0]
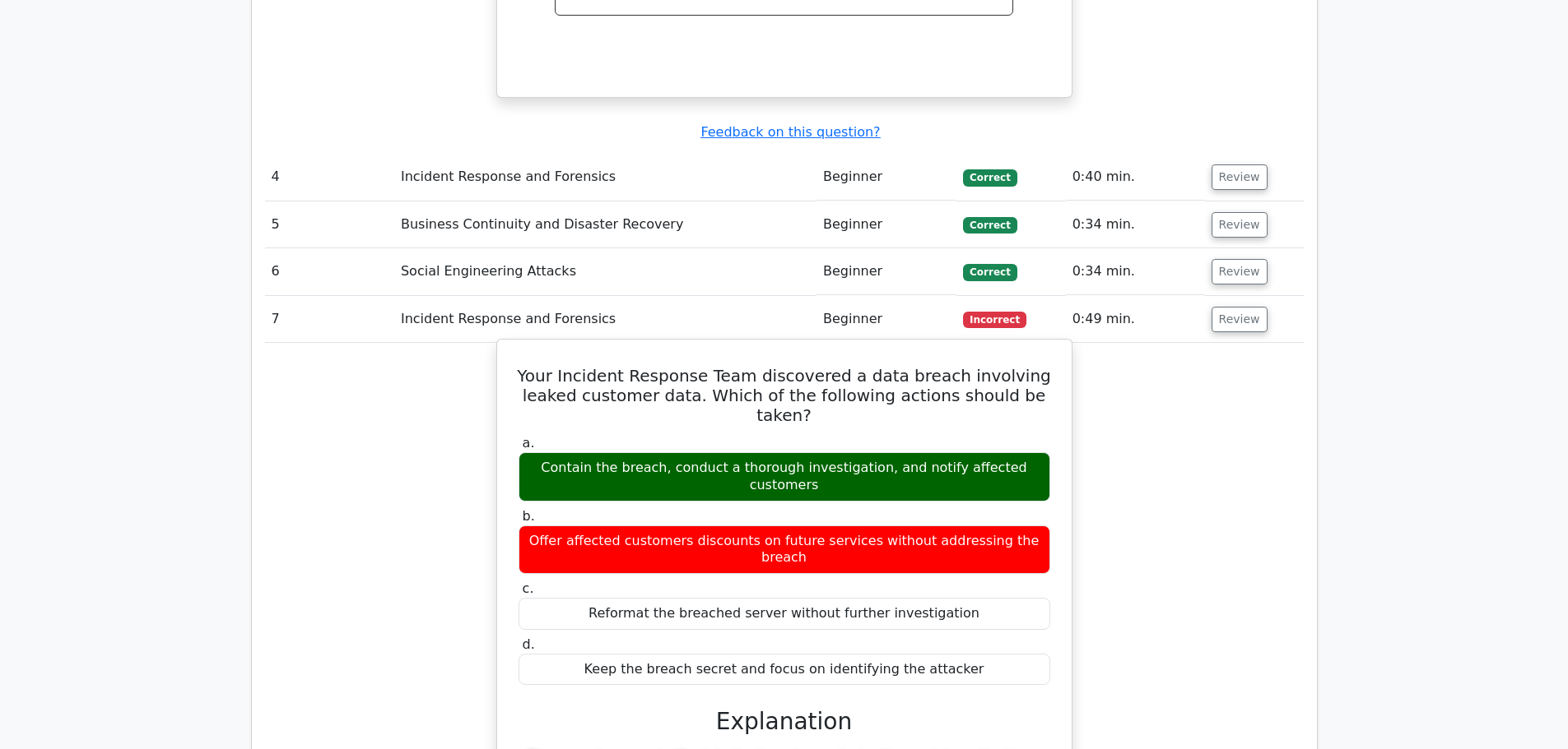
click at [944, 453] on div "Contain the breach, conduct a thorough investigation, and notify affected custo…" at bounding box center [784, 477] width 531 height 49
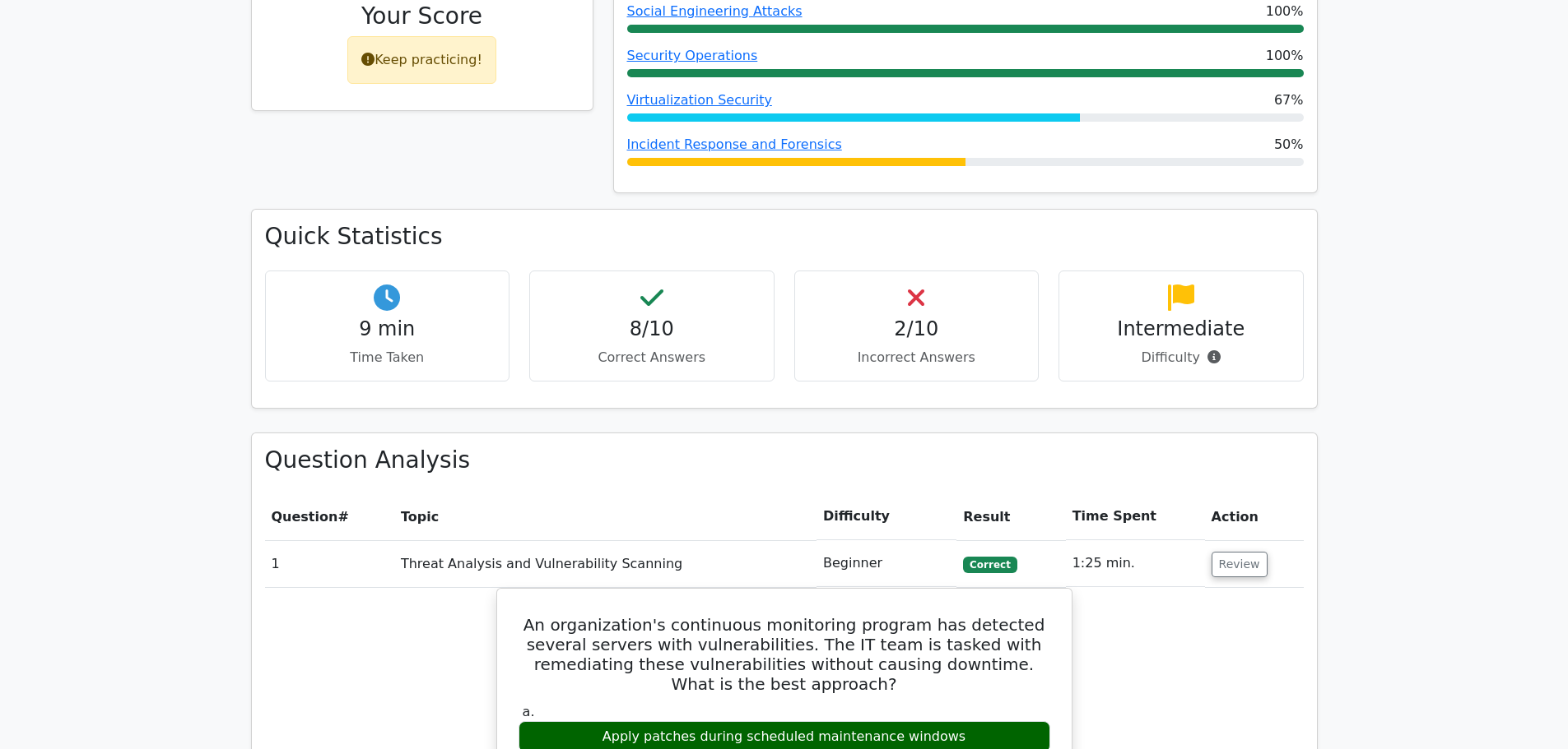
scroll to position [329, 0]
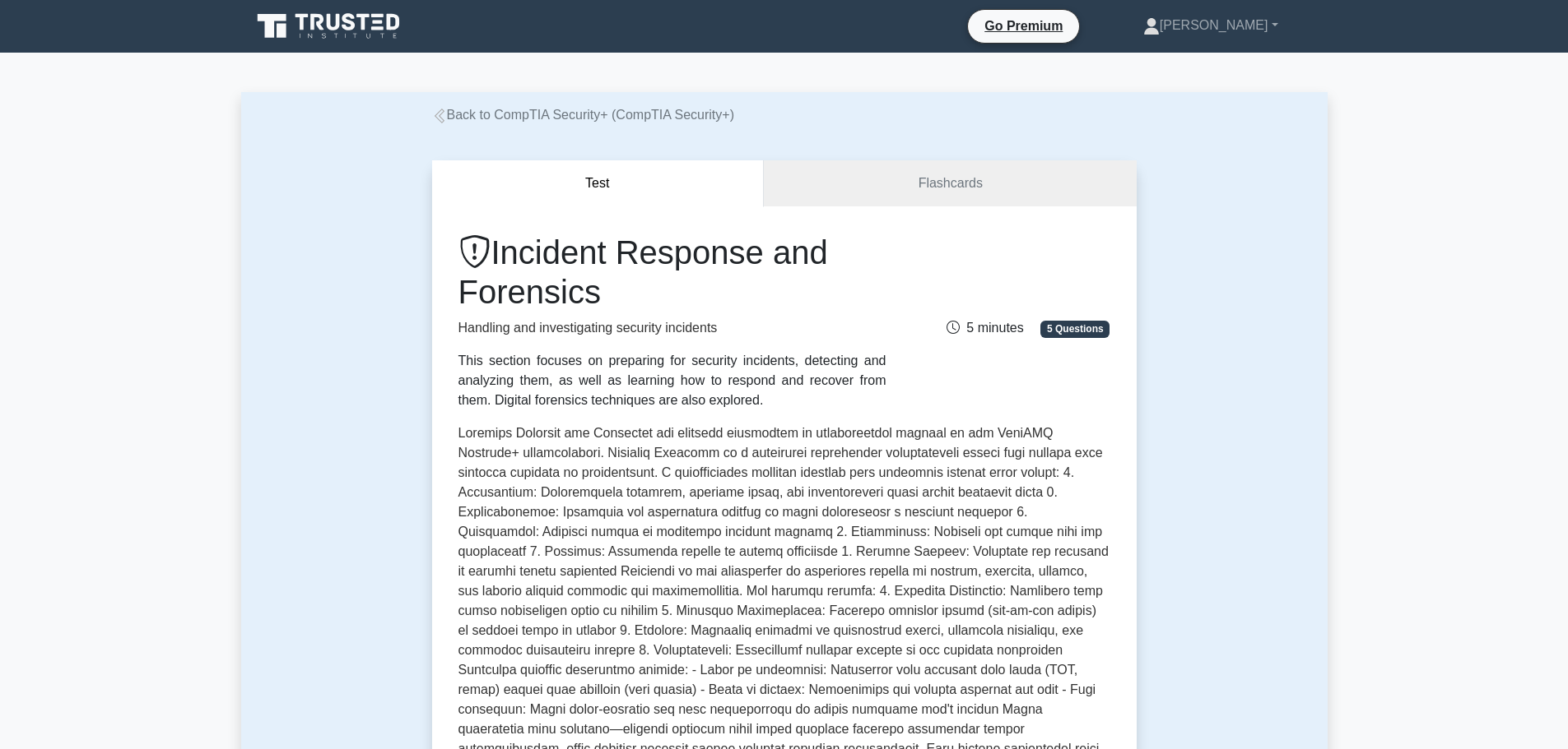
scroll to position [575, 0]
